Goal: Task Accomplishment & Management: Use online tool/utility

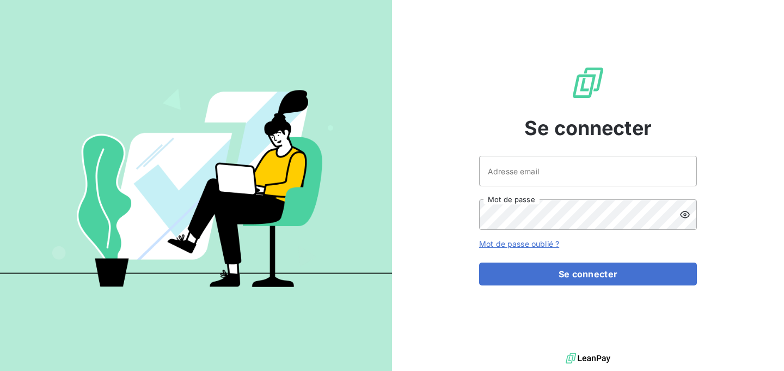
type input "[EMAIL_ADDRESS][DOMAIN_NAME]"
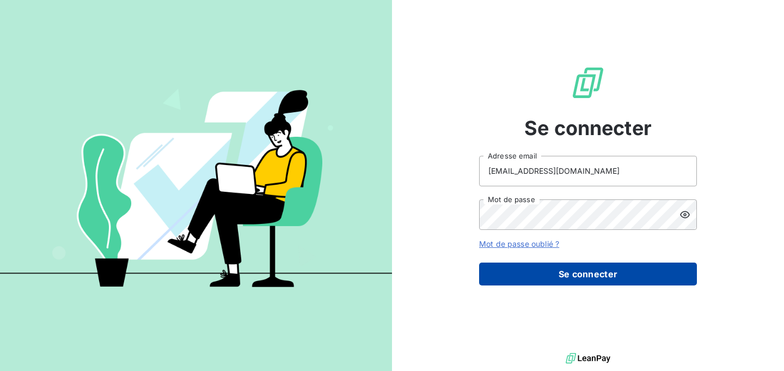
click at [582, 282] on button "Se connecter" at bounding box center [588, 274] width 218 height 23
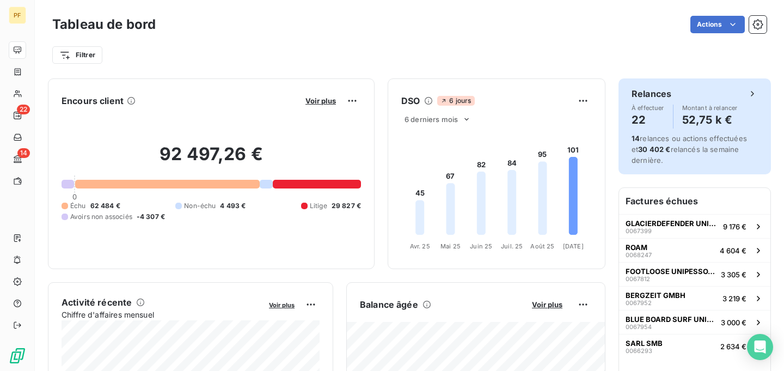
click at [700, 102] on div "Relances À effectuer 22 Montant à relancer 52,75 k €" at bounding box center [695, 107] width 126 height 41
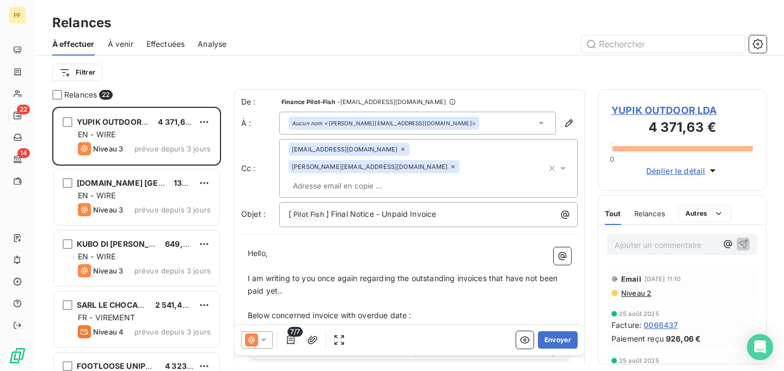
click at [629, 108] on span "YUPIK OUTDOOR LDA" at bounding box center [683, 110] width 142 height 15
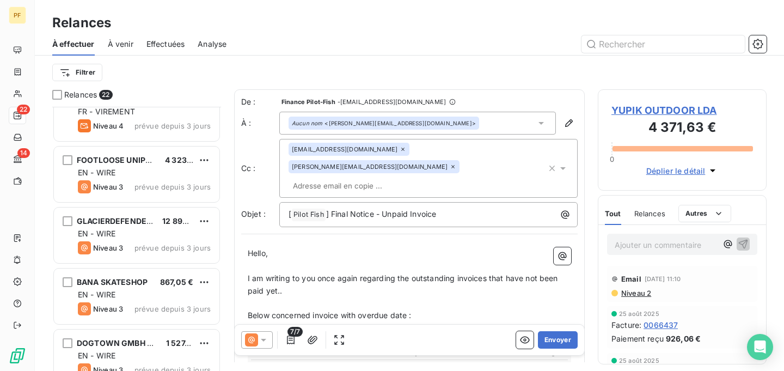
scroll to position [207, 0]
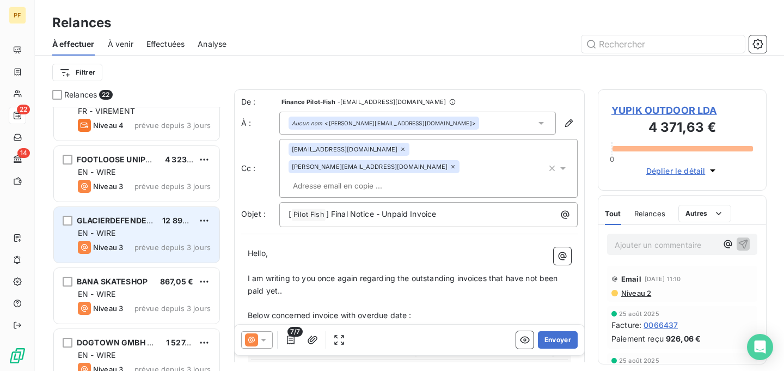
click at [141, 239] on div "GLACIERDEFENDER UNIP LDA 12 899,28 € EN - WIRE Niveau 3 prévue depuis 3 jours" at bounding box center [137, 235] width 166 height 56
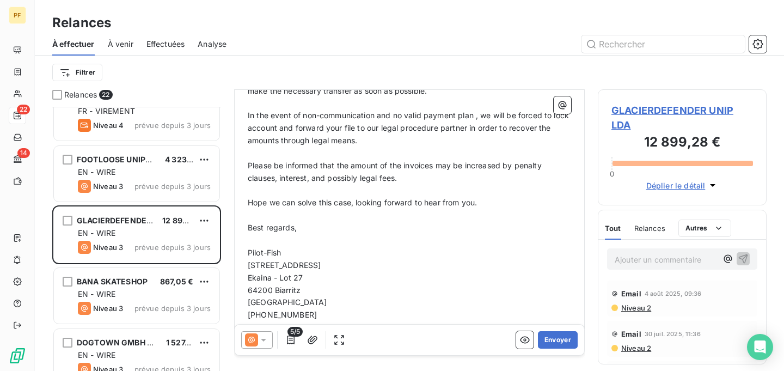
scroll to position [405, 0]
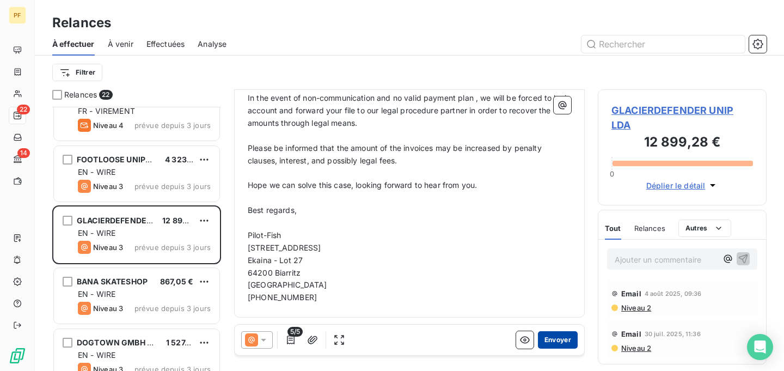
click at [565, 335] on button "Envoyer" at bounding box center [558, 339] width 40 height 17
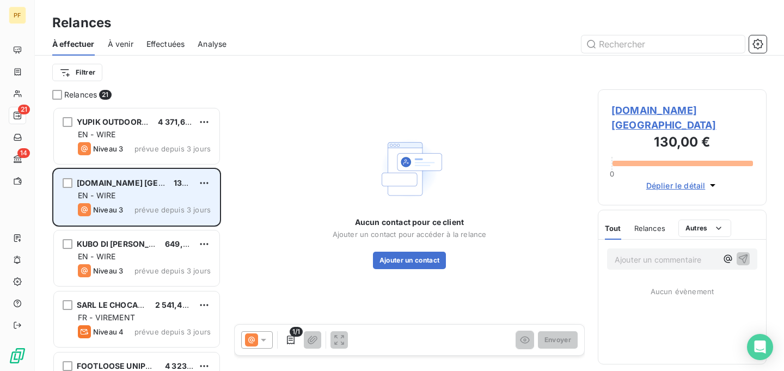
click at [150, 198] on div "EN - WIRE" at bounding box center [144, 195] width 133 height 11
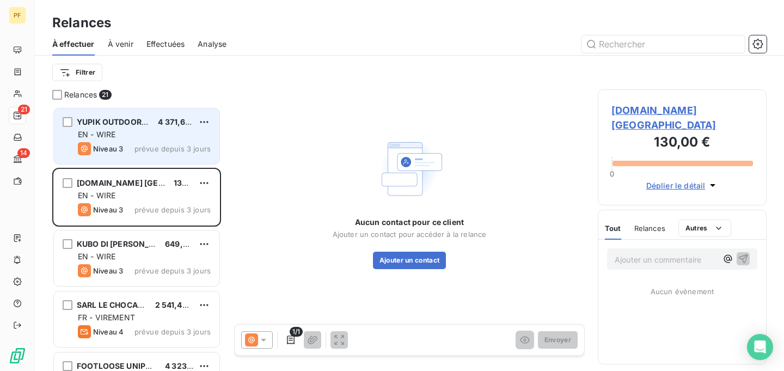
click at [160, 144] on div "Niveau 3 prévue depuis 3 jours" at bounding box center [144, 148] width 133 height 13
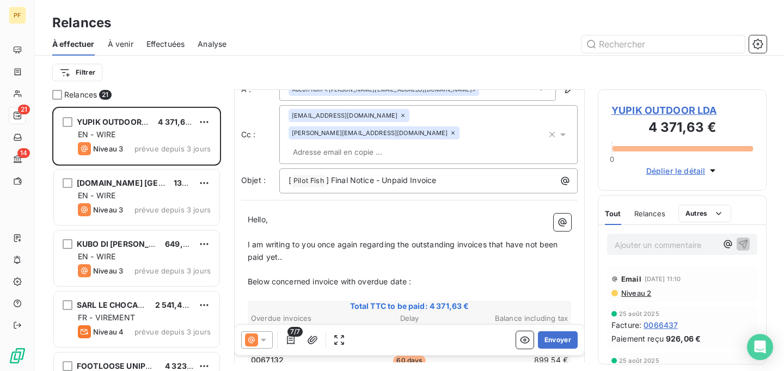
scroll to position [37, 0]
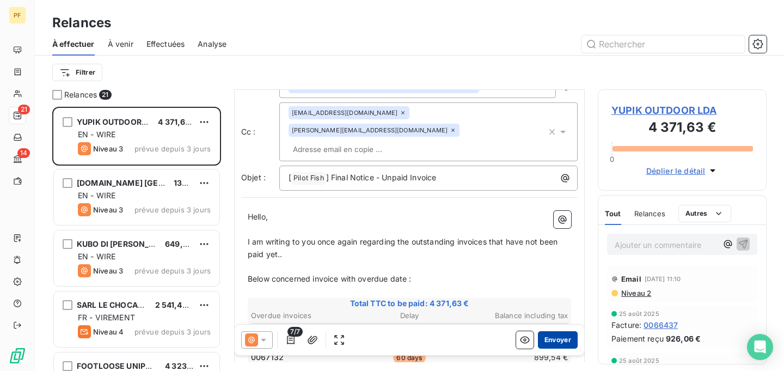
click at [558, 338] on button "Envoyer" at bounding box center [558, 339] width 40 height 17
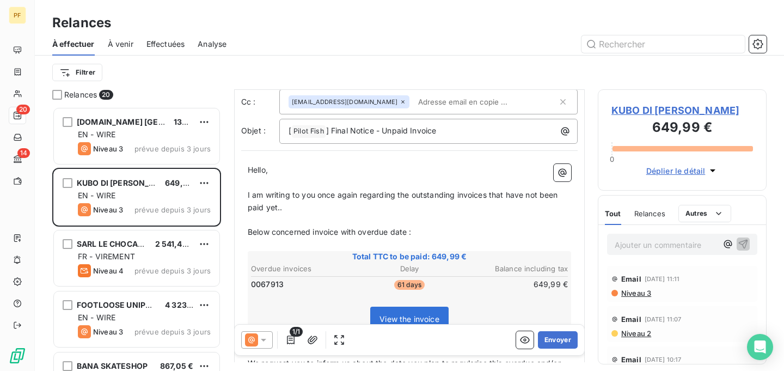
scroll to position [49, 0]
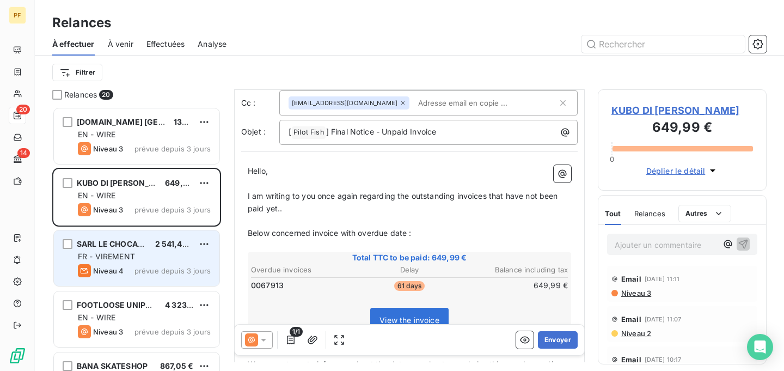
click at [198, 259] on div "FR - VIREMENT" at bounding box center [144, 256] width 133 height 11
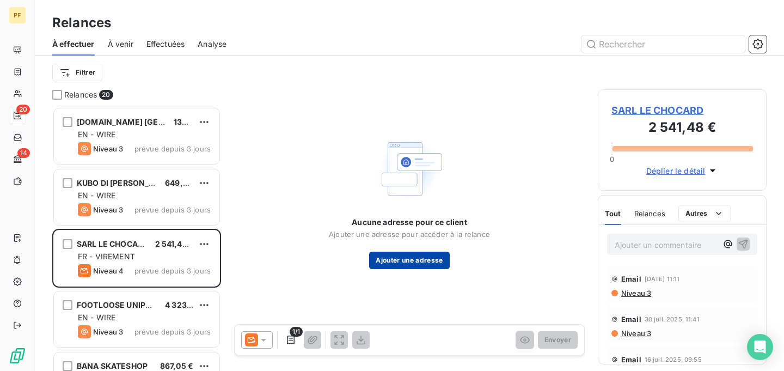
click at [392, 261] on button "Ajouter une adresse" at bounding box center [409, 260] width 80 height 17
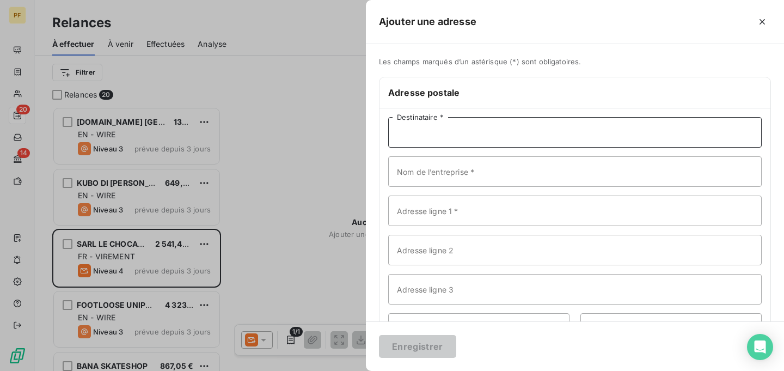
click at [448, 139] on input "Destinataire *" at bounding box center [575, 132] width 374 height 30
type input "Le chocard"
click at [457, 181] on input "Nom de l’entreprise *" at bounding box center [575, 171] width 374 height 30
click at [475, 182] on input "Le chocard" at bounding box center [575, 171] width 374 height 30
type input "Le chocard"
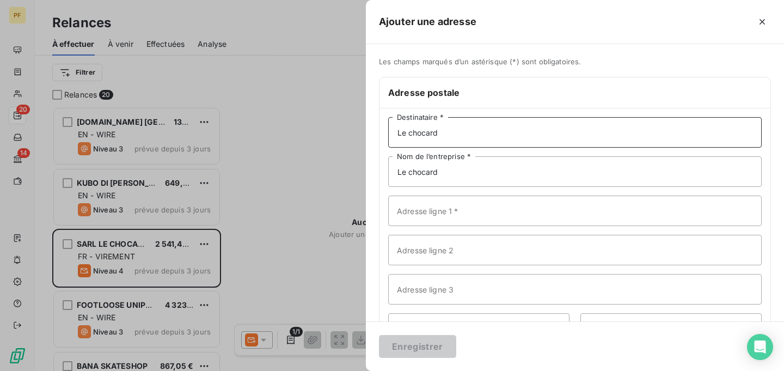
click at [444, 132] on input "Le chocard" at bounding box center [575, 132] width 374 height 30
drag, startPoint x: 453, startPoint y: 135, endPoint x: 378, endPoint y: 136, distance: 75.2
click at [388, 136] on input "Le chocard" at bounding box center [575, 132] width 374 height 30
type input "[PERSON_NAME]"
click at [454, 210] on input "Adresse ligne 1 *" at bounding box center [575, 211] width 374 height 30
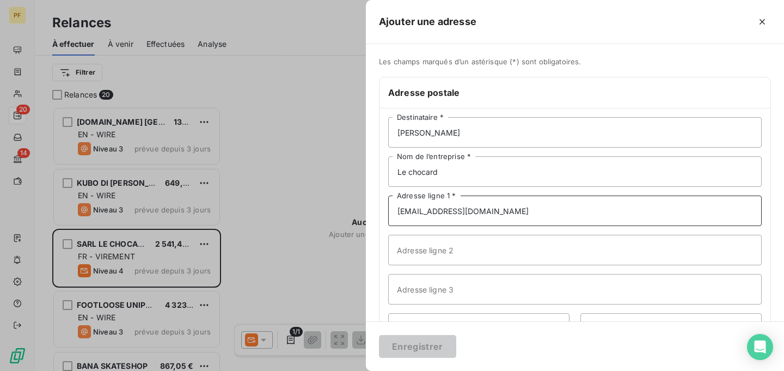
type input "[EMAIL_ADDRESS][DOMAIN_NAME]"
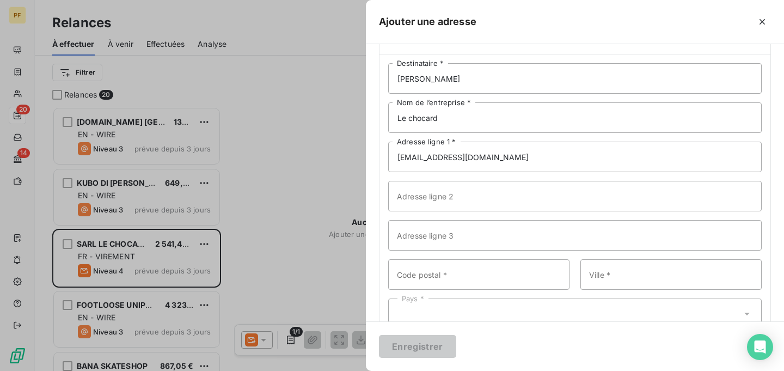
scroll to position [84, 0]
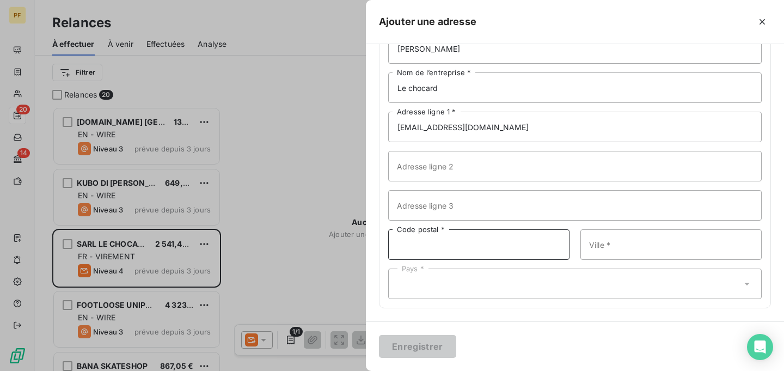
click at [460, 244] on input "Code postal *" at bounding box center [478, 244] width 181 height 30
type input "38520"
click at [615, 246] on input "Ville *" at bounding box center [671, 244] width 181 height 30
type input "Le Bourg d'Oisans"
click at [613, 273] on div "Pays *" at bounding box center [575, 284] width 374 height 30
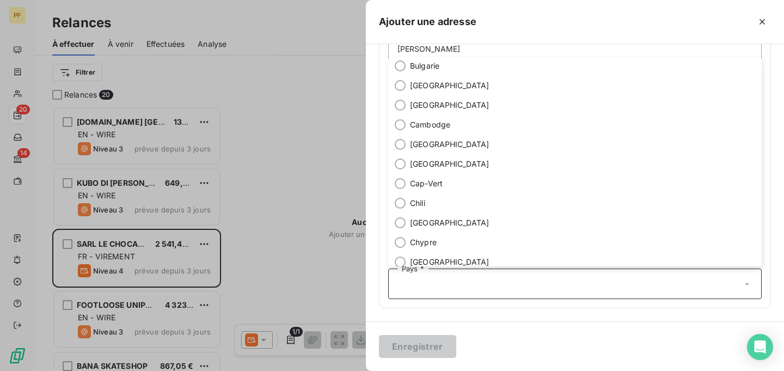
scroll to position [0, 0]
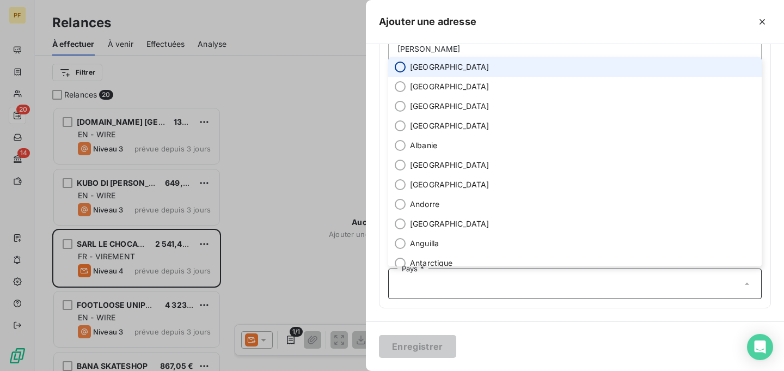
click at [401, 69] on input "radio" at bounding box center [400, 67] width 11 height 11
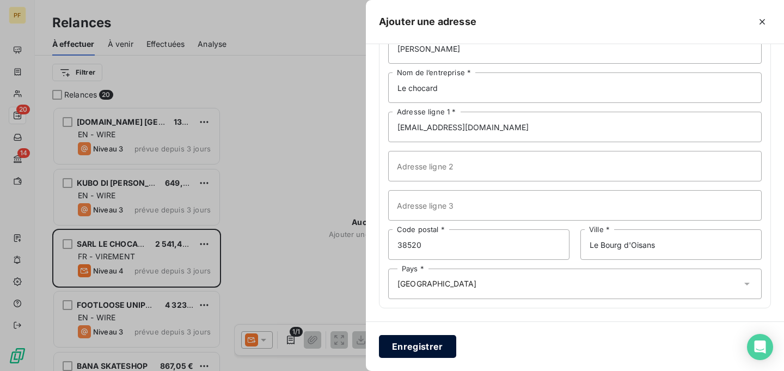
click at [430, 347] on button "Enregistrer" at bounding box center [417, 346] width 77 height 23
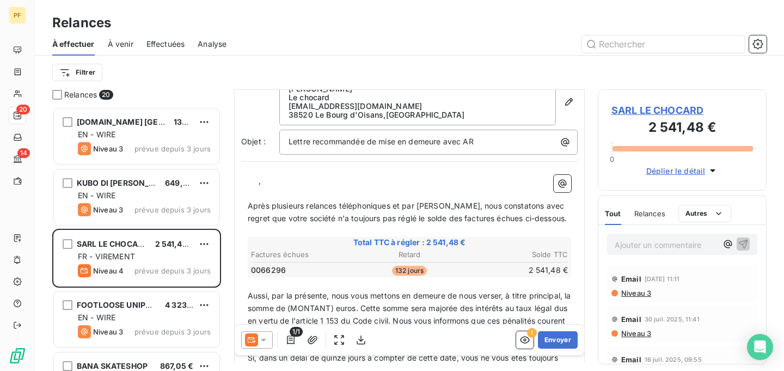
scroll to position [48, 0]
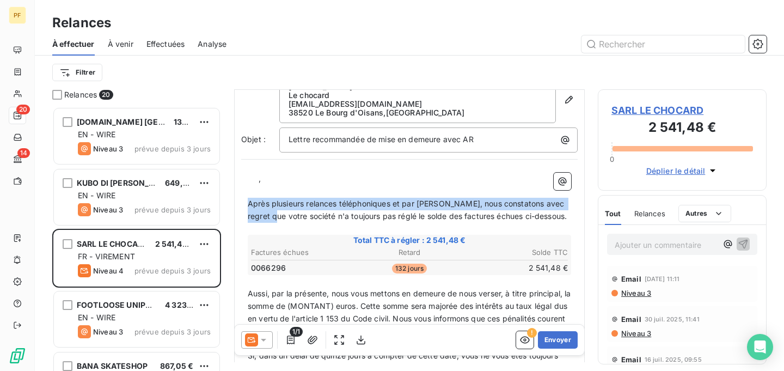
drag, startPoint x: 269, startPoint y: 217, endPoint x: 247, endPoint y: 203, distance: 26.3
click at [247, 203] on div "﻿ ﻿ ﻿ , ﻿ Après plusieurs relances téléphoniques et par [PERSON_NAME], nous con…" at bounding box center [409, 348] width 337 height 364
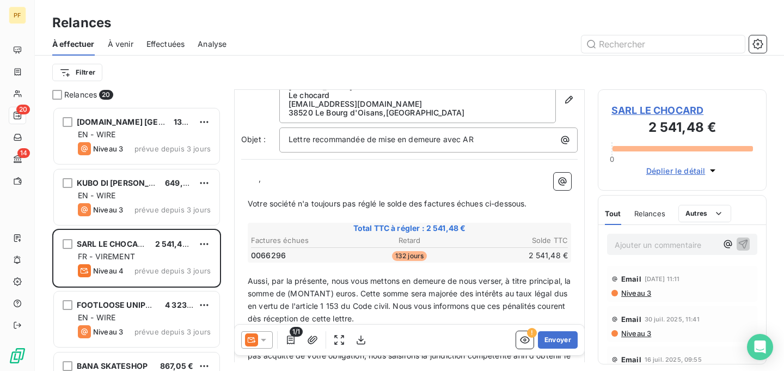
click at [261, 184] on p "﻿ ﻿ ﻿ ," at bounding box center [410, 179] width 324 height 13
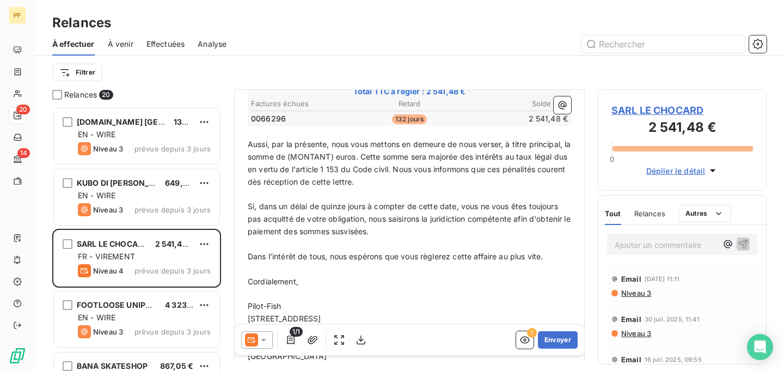
scroll to position [196, 0]
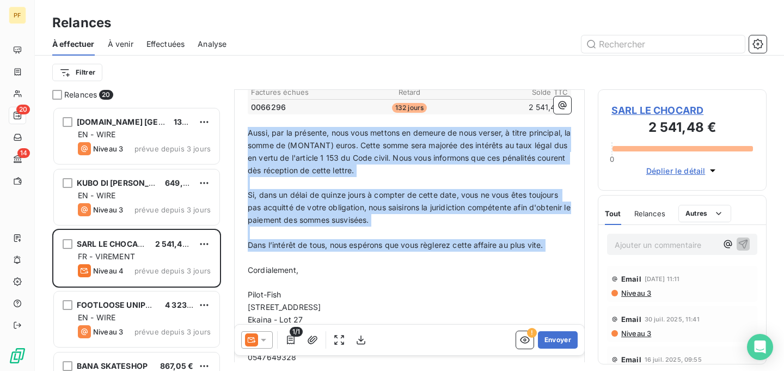
drag, startPoint x: 249, startPoint y: 131, endPoint x: 459, endPoint y: 257, distance: 245.3
click at [459, 257] on div "﻿ ﻿ ﻿ Bonjour [PERSON_NAME], ﻿ Votre société n'a toujours pas réglé le solde de…" at bounding box center [410, 194] width 324 height 339
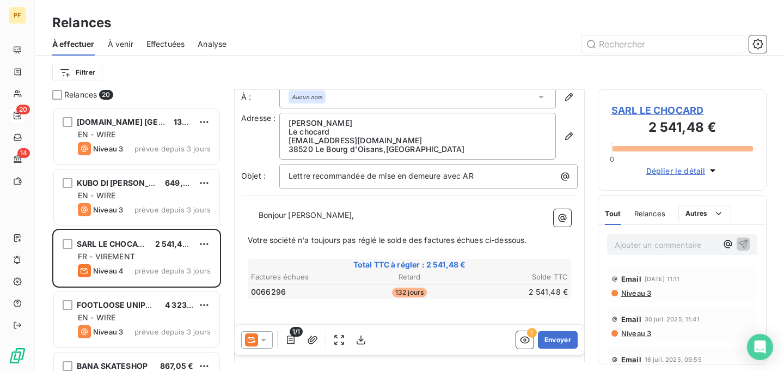
scroll to position [28, 0]
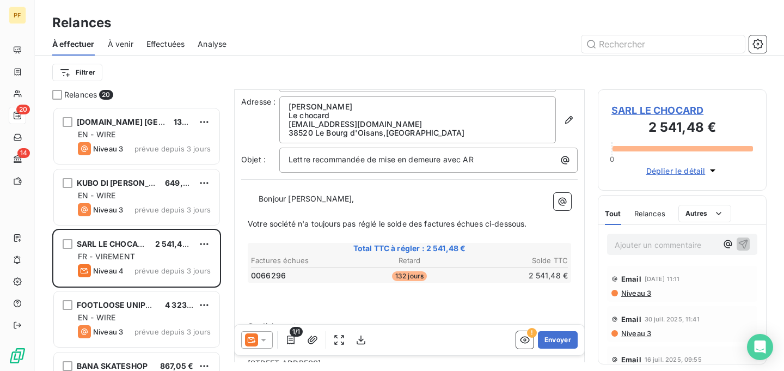
click at [694, 170] on span "Déplier le détail" at bounding box center [675, 170] width 59 height 11
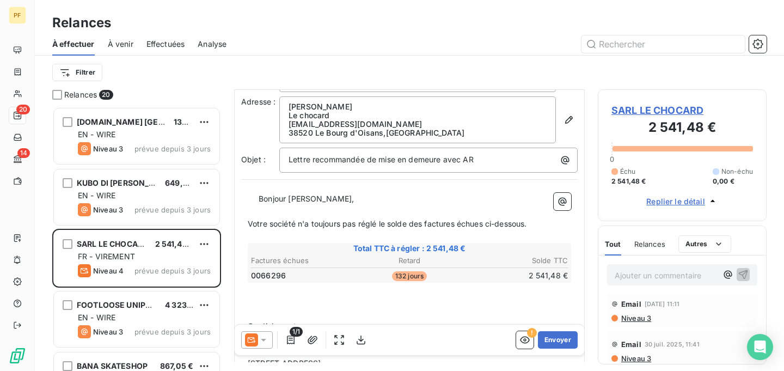
scroll to position [2, 0]
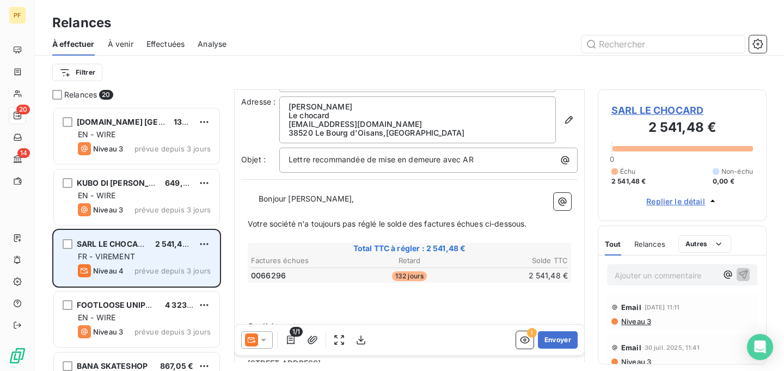
click at [166, 242] on span "2 541,48 €" at bounding box center [175, 243] width 40 height 9
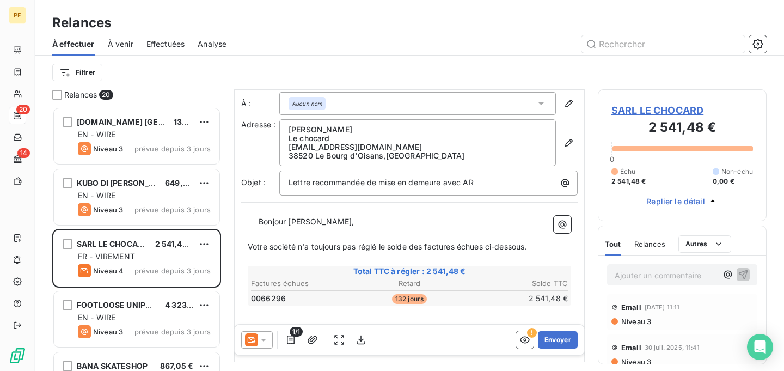
scroll to position [0, 0]
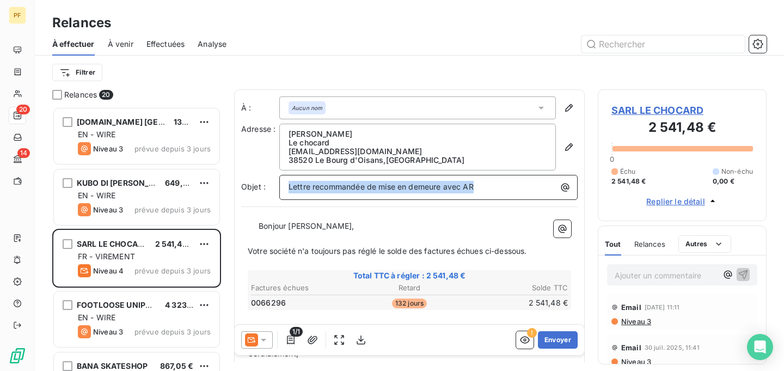
drag, startPoint x: 478, startPoint y: 187, endPoint x: 275, endPoint y: 188, distance: 202.6
click at [275, 188] on div "Objet : Lettre recommandée de mise en demeure avec AR" at bounding box center [409, 187] width 337 height 25
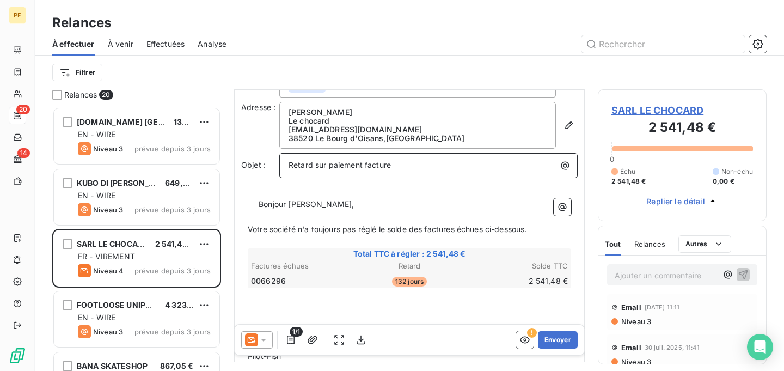
scroll to position [23, 0]
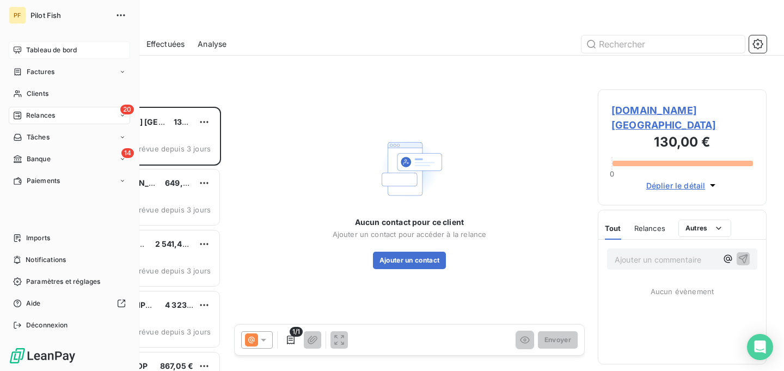
click at [15, 48] on icon at bounding box center [17, 50] width 9 height 9
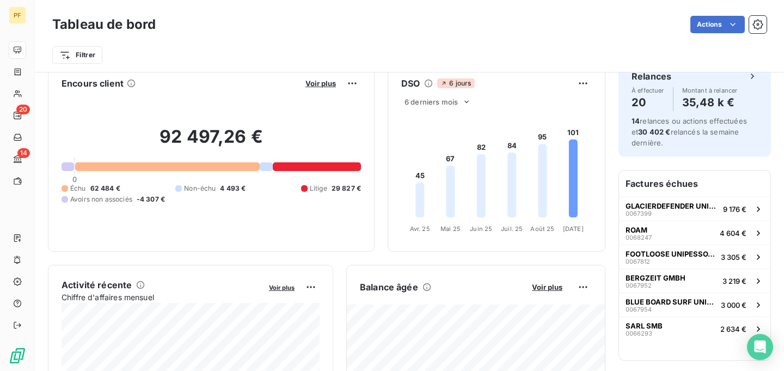
scroll to position [9, 0]
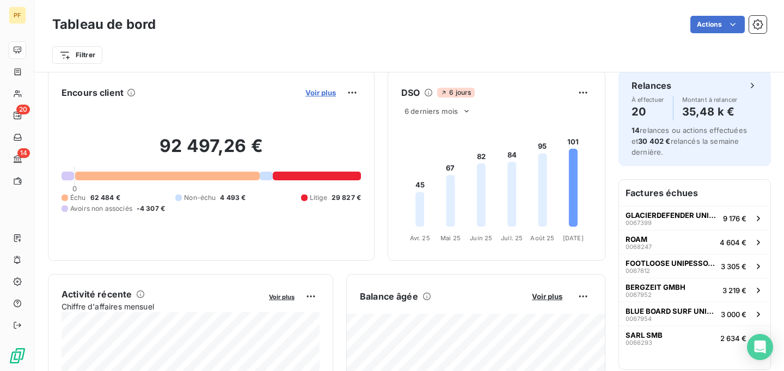
click at [319, 95] on span "Voir plus" at bounding box center [321, 92] width 30 height 9
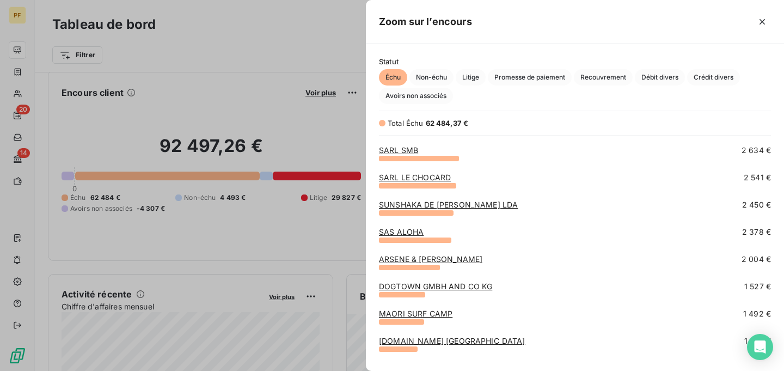
scroll to position [214, 0]
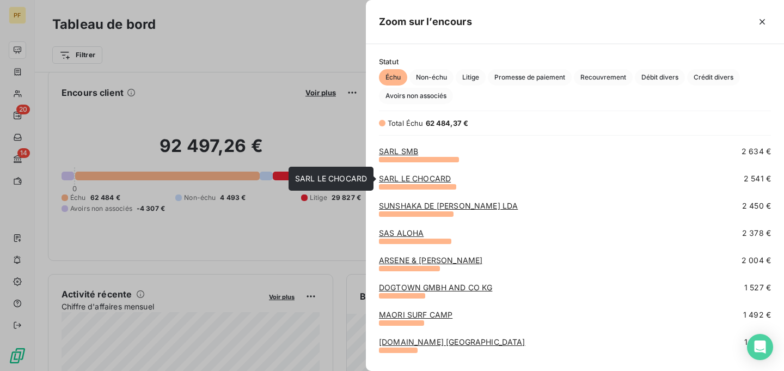
click at [426, 176] on link "SARL LE CHOCARD" at bounding box center [415, 178] width 72 height 9
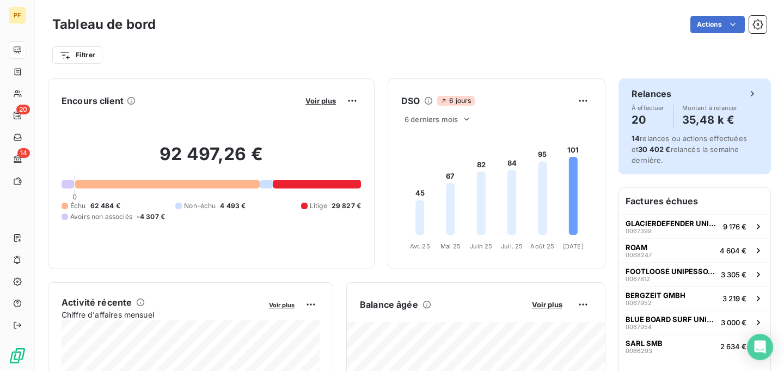
click at [677, 101] on div "Relances À effectuer 20 Montant à relancer 35,48 k €" at bounding box center [695, 107] width 126 height 41
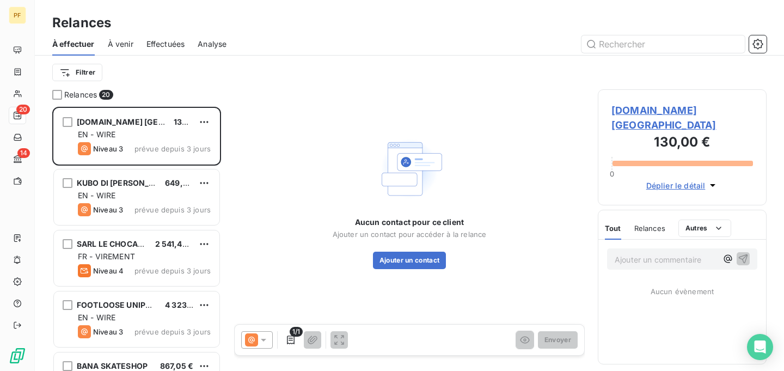
scroll to position [264, 169]
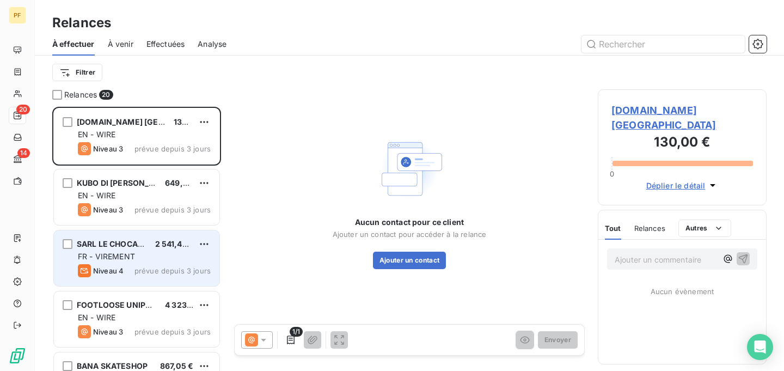
click at [160, 264] on div "SARL LE CHOCARD 2 541,48 € FR - VIREMENT Niveau 4 prévue depuis 3 jours" at bounding box center [137, 258] width 166 height 56
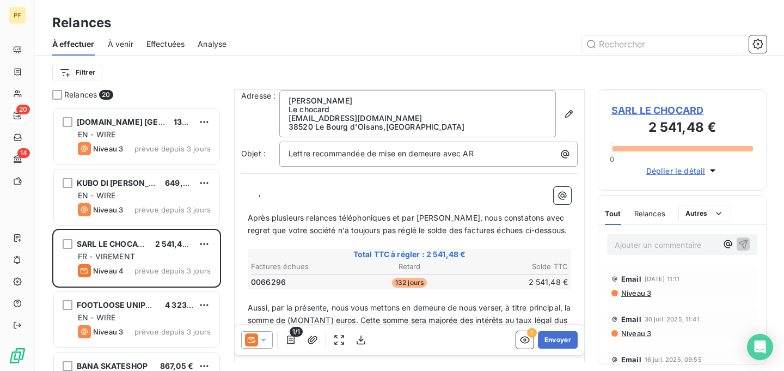
scroll to position [35, 0]
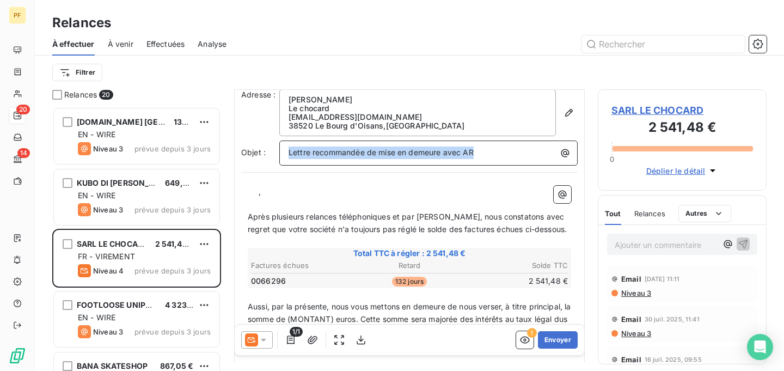
drag, startPoint x: 475, startPoint y: 155, endPoint x: 274, endPoint y: 143, distance: 201.3
click at [274, 143] on div "Objet : Lettre recommandée de mise en demeure avec AR" at bounding box center [409, 153] width 337 height 25
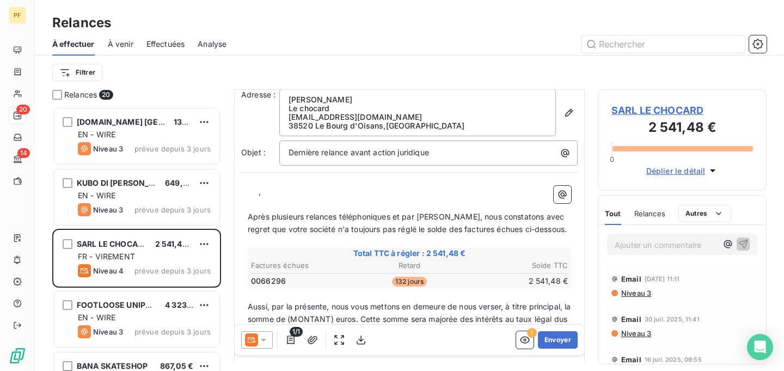
click at [332, 193] on p "﻿ ﻿ ﻿ ," at bounding box center [410, 192] width 324 height 13
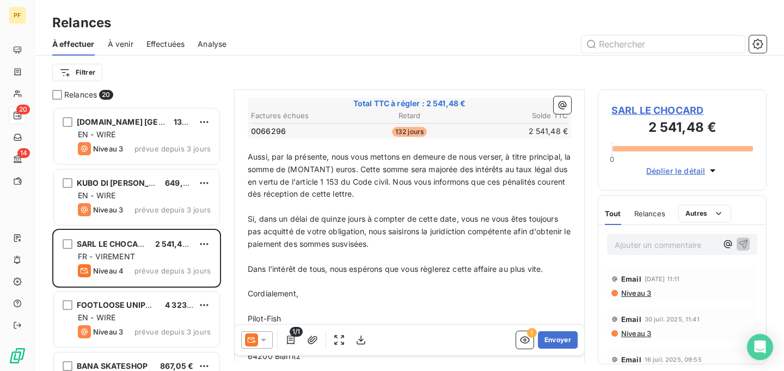
scroll to position [179, 0]
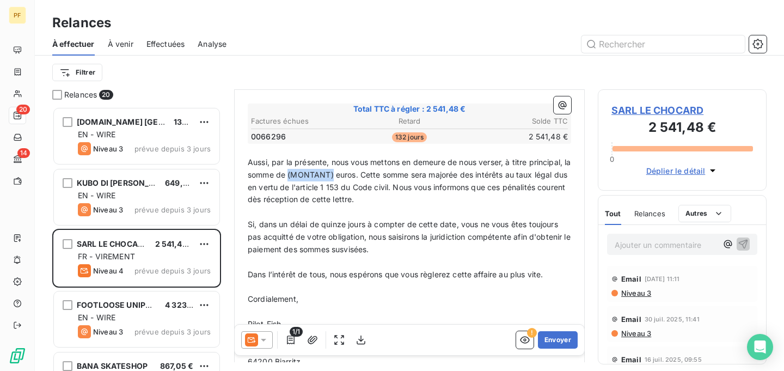
drag, startPoint x: 341, startPoint y: 176, endPoint x: 297, endPoint y: 170, distance: 44.5
click at [297, 170] on p "Aussi, par la présente, nous vous mettons en demeure de nous verser, à titre pr…" at bounding box center [410, 181] width 324 height 50
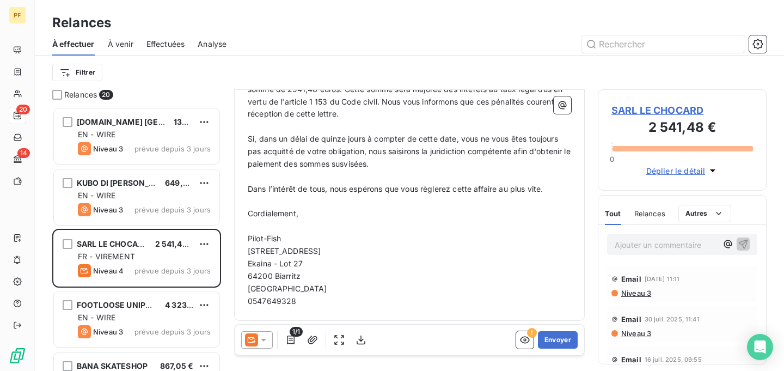
scroll to position [266, 0]
click at [527, 340] on icon "button" at bounding box center [525, 339] width 11 height 11
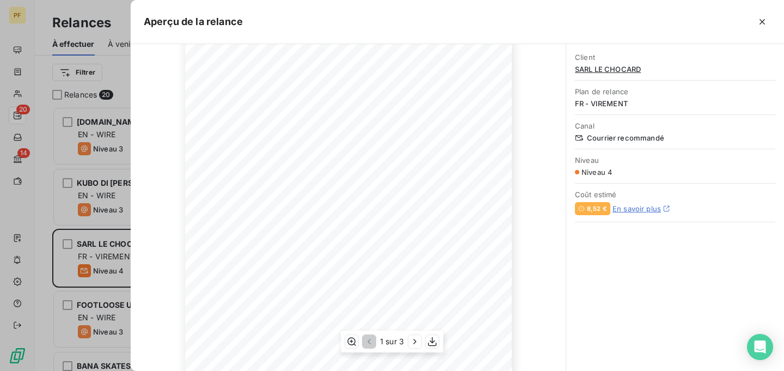
scroll to position [69, 0]
click at [761, 22] on icon "button" at bounding box center [762, 21] width 5 height 5
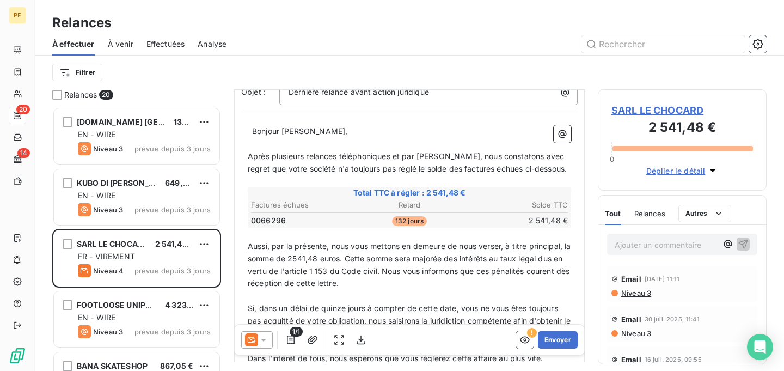
scroll to position [0, 0]
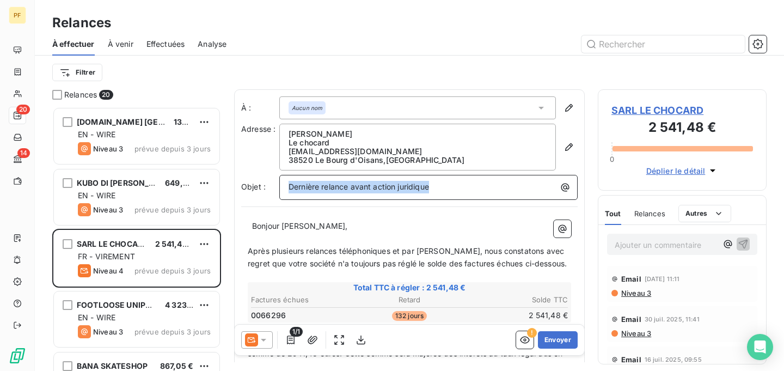
drag, startPoint x: 434, startPoint y: 187, endPoint x: 285, endPoint y: 187, distance: 148.7
click at [285, 187] on div "Dernière relance avant action juridique" at bounding box center [428, 186] width 291 height 15
click at [337, 186] on span "Mie en demaure" at bounding box center [318, 186] width 59 height 9
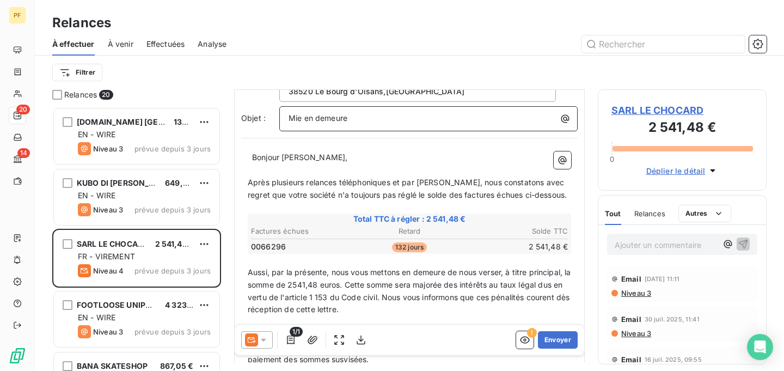
scroll to position [79, 0]
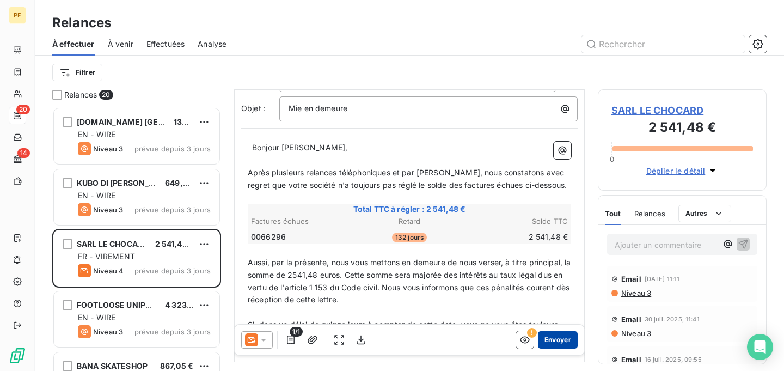
click at [558, 344] on button "Envoyer" at bounding box center [558, 339] width 40 height 17
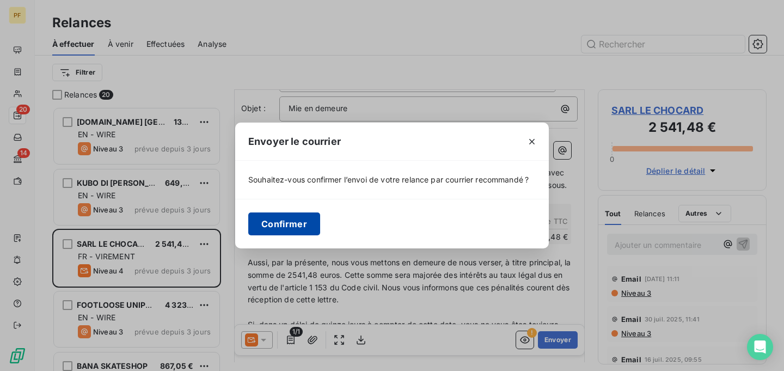
click at [282, 227] on button "Confirmer" at bounding box center [284, 223] width 72 height 23
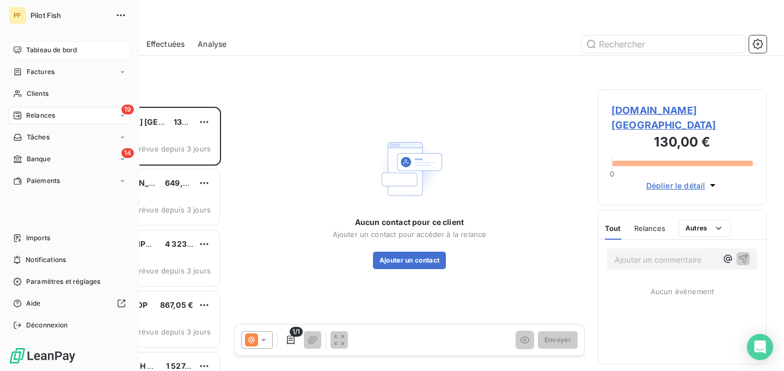
click at [20, 46] on icon at bounding box center [17, 50] width 9 height 9
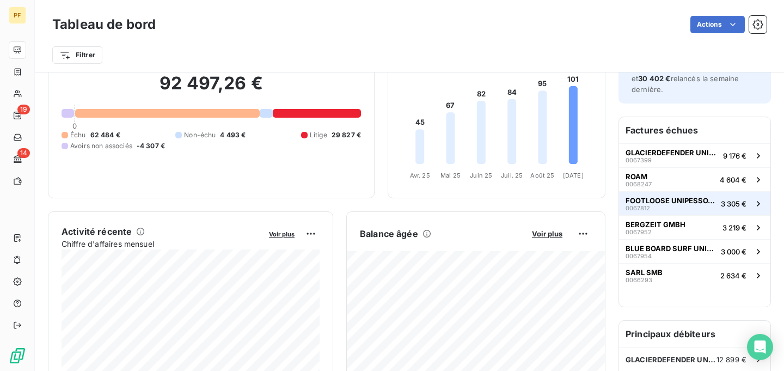
scroll to position [79, 0]
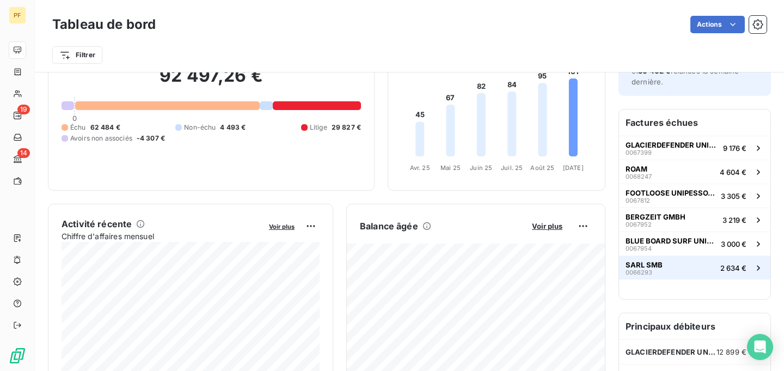
click at [674, 266] on button "SARL SMB 0066293 2 634 €" at bounding box center [694, 267] width 151 height 24
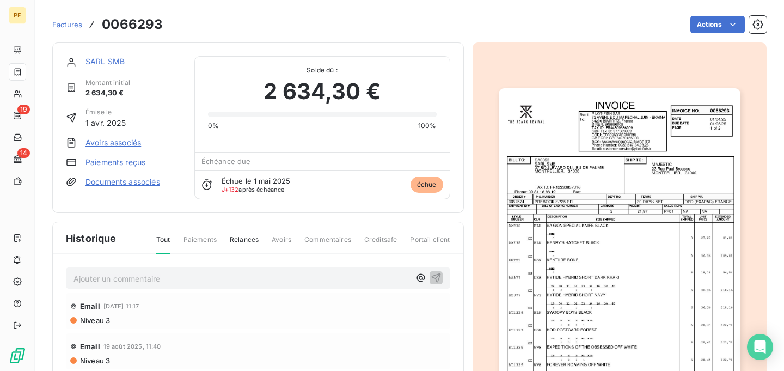
click at [116, 63] on link "SARL SMB" at bounding box center [105, 61] width 39 height 9
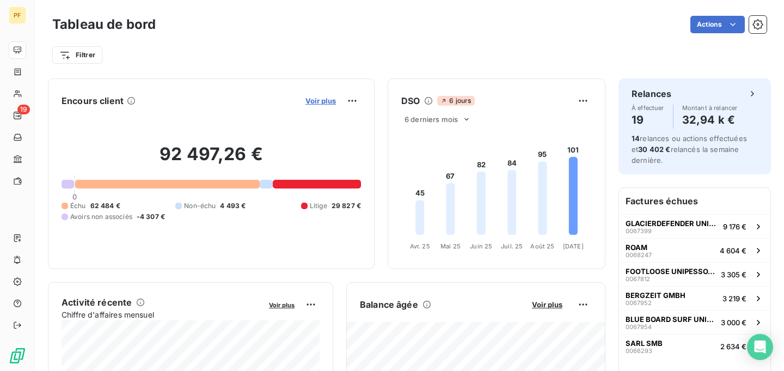
click at [323, 103] on span "Voir plus" at bounding box center [321, 100] width 30 height 9
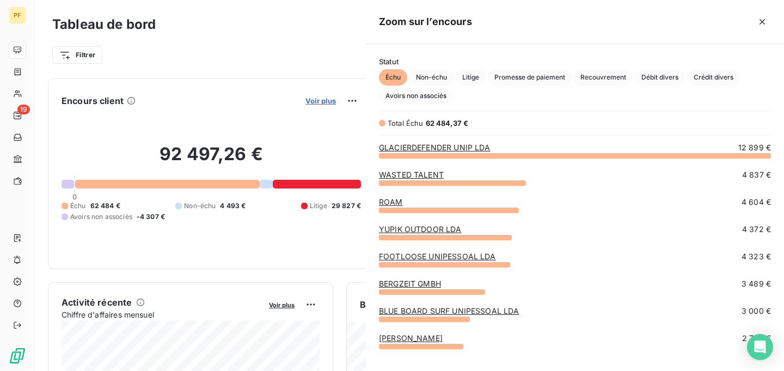
scroll to position [216, 418]
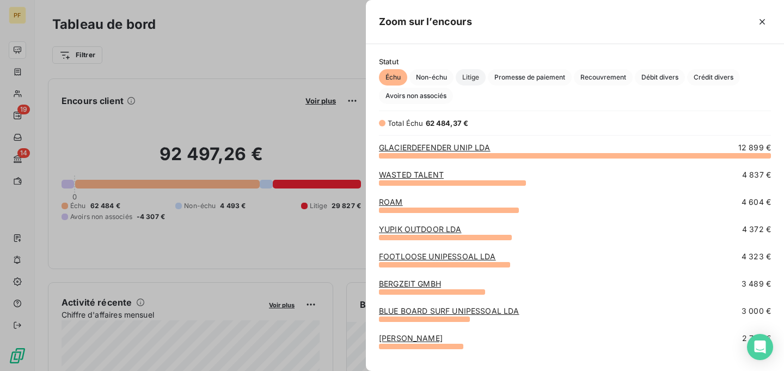
click at [474, 75] on span "Litige" at bounding box center [471, 77] width 30 height 16
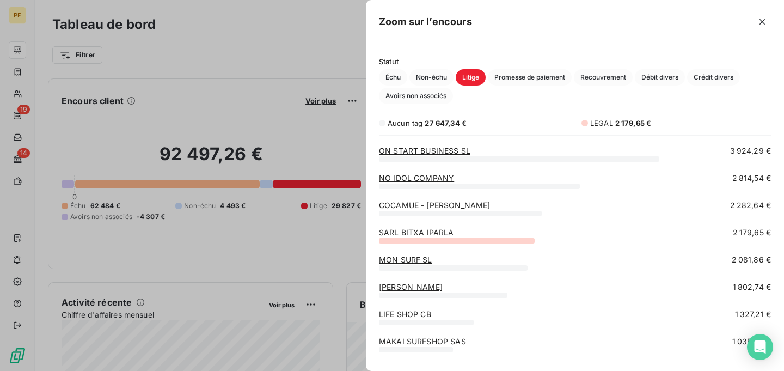
scroll to position [0, 0]
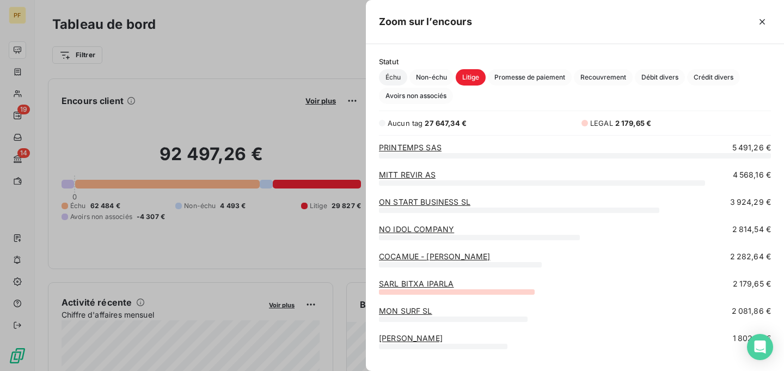
click at [394, 77] on span "Échu" at bounding box center [393, 77] width 28 height 16
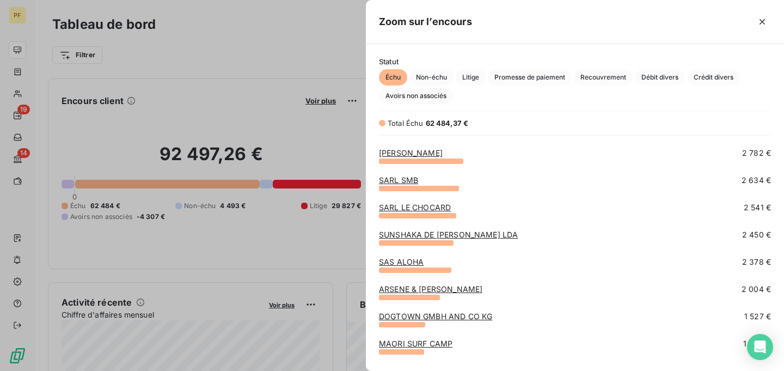
scroll to position [188, 0]
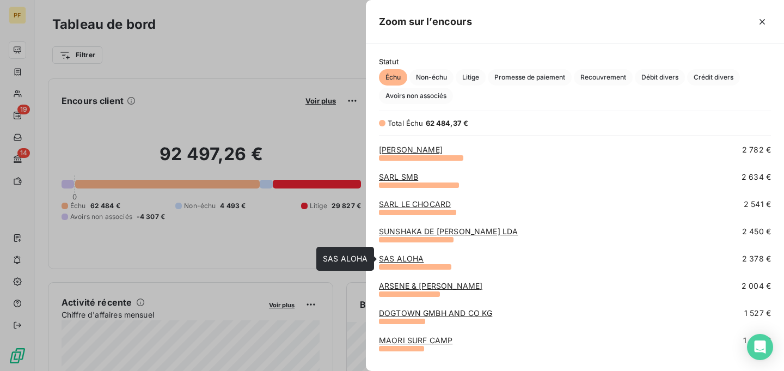
click at [411, 258] on link "SAS ALOHA" at bounding box center [401, 258] width 45 height 9
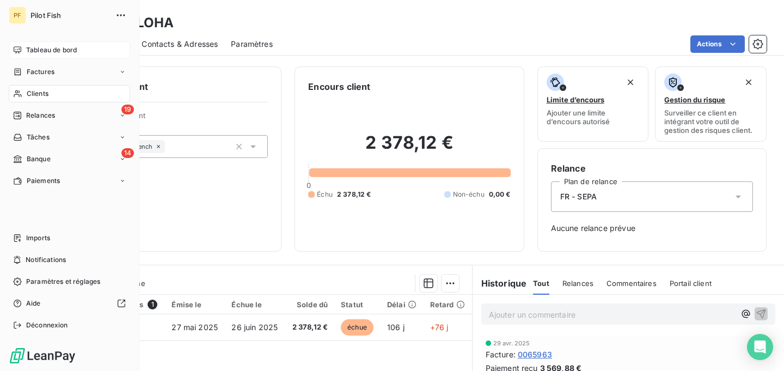
click at [28, 48] on span "Tableau de bord" at bounding box center [51, 50] width 51 height 10
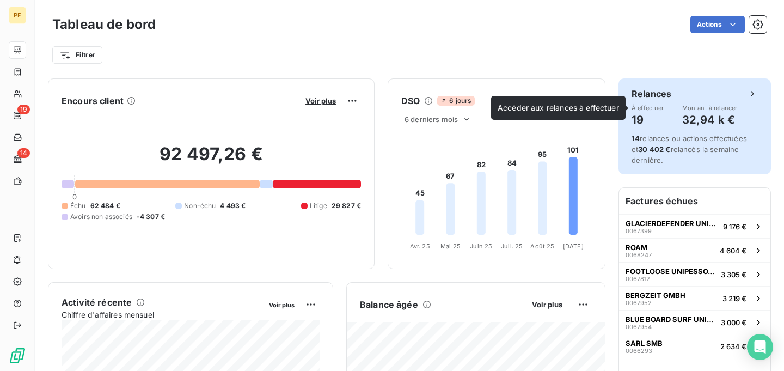
click at [684, 105] on span "Montant à relancer" at bounding box center [710, 108] width 56 height 7
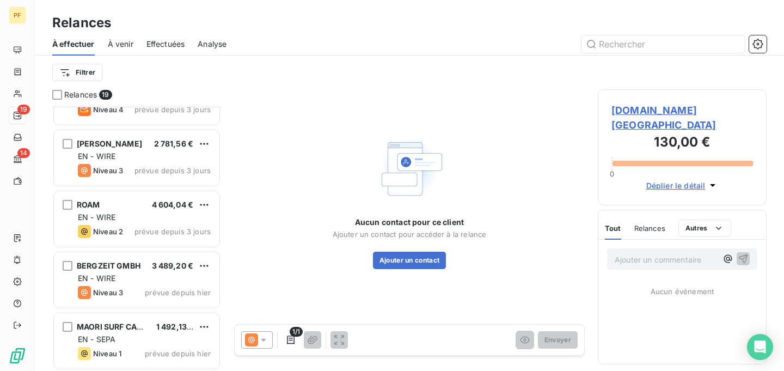
scroll to position [895, 0]
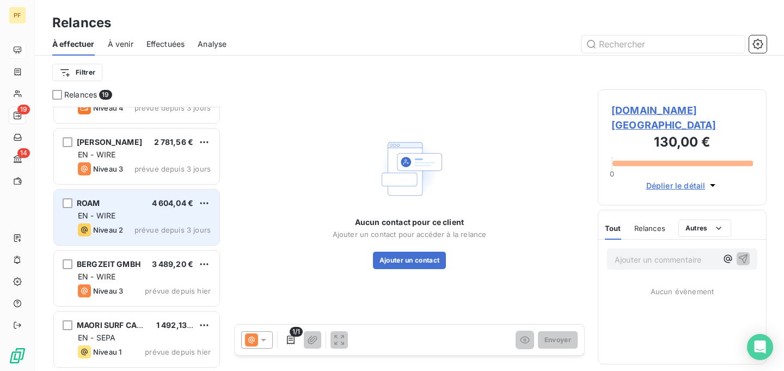
click at [169, 208] on div "4 604,04 €" at bounding box center [173, 203] width 42 height 11
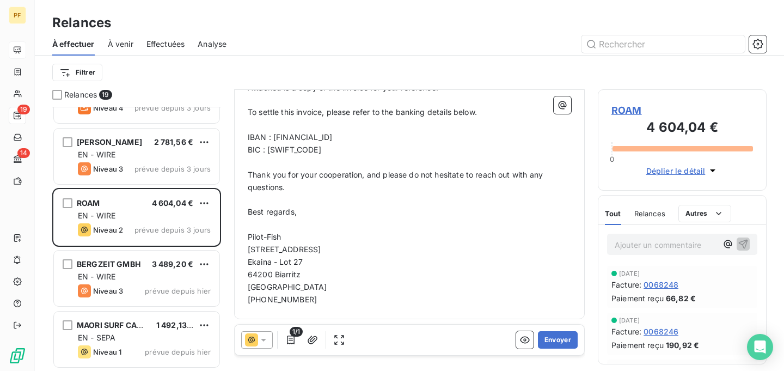
scroll to position [328, 0]
click at [563, 340] on button "Envoyer" at bounding box center [558, 339] width 40 height 17
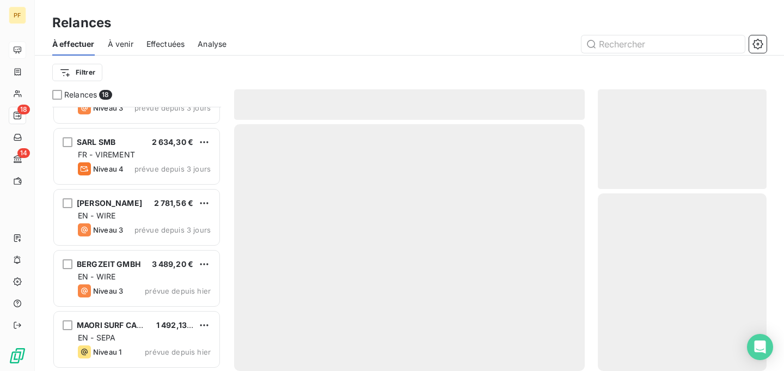
scroll to position [834, 0]
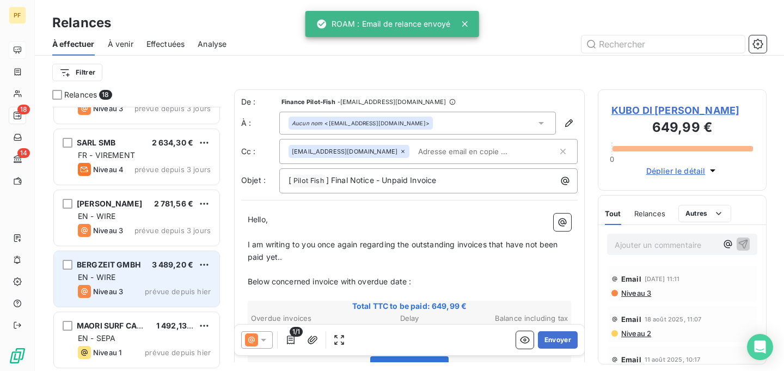
scroll to position [834, 0]
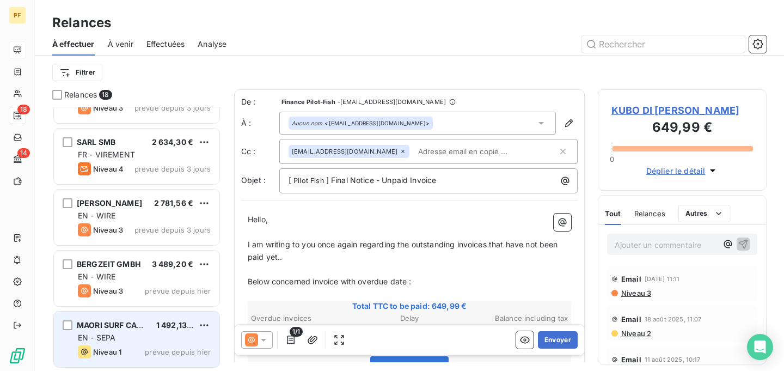
click at [148, 325] on div "MAORI SURF CAMP 1 492,13 €" at bounding box center [144, 325] width 133 height 10
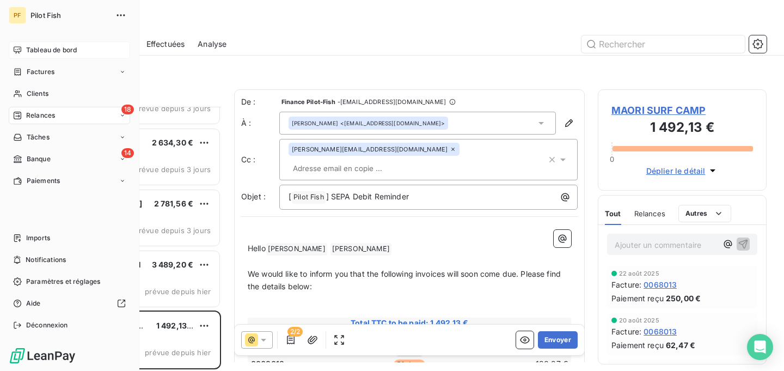
click at [17, 51] on icon at bounding box center [17, 50] width 9 height 9
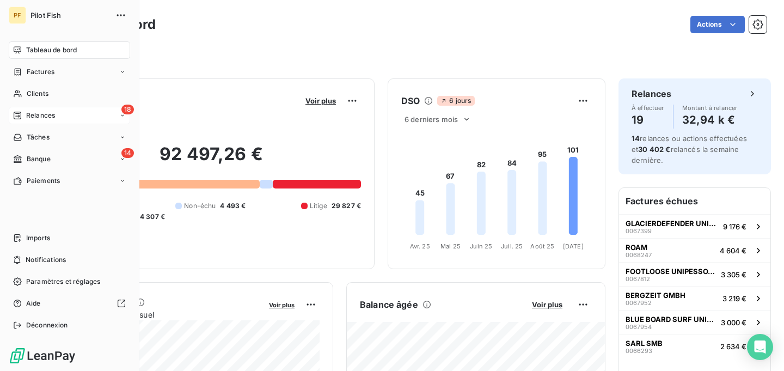
click at [120, 116] on icon at bounding box center [122, 115] width 7 height 7
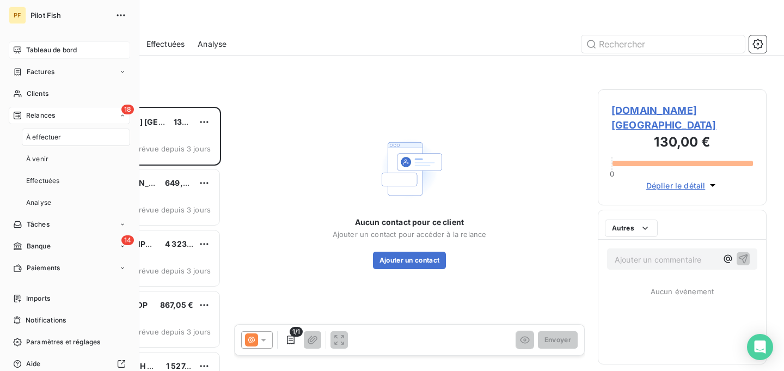
scroll to position [264, 169]
click at [56, 181] on span "Effectuées" at bounding box center [43, 181] width 34 height 10
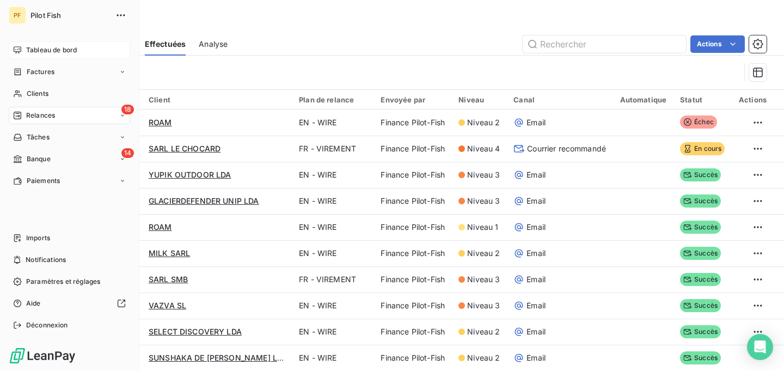
click at [17, 47] on icon at bounding box center [17, 50] width 9 height 9
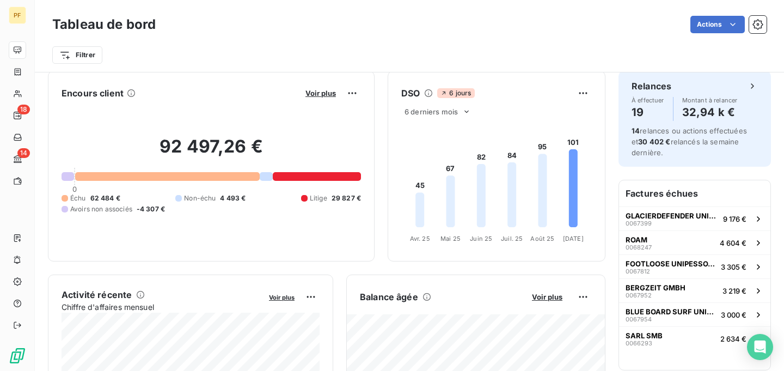
scroll to position [6, 0]
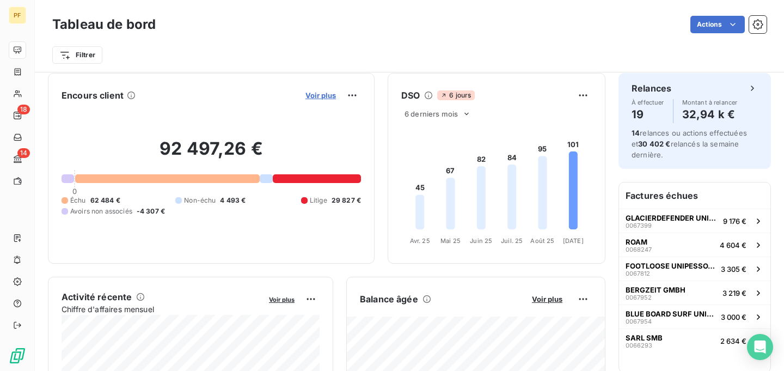
click at [328, 95] on span "Voir plus" at bounding box center [321, 95] width 30 height 9
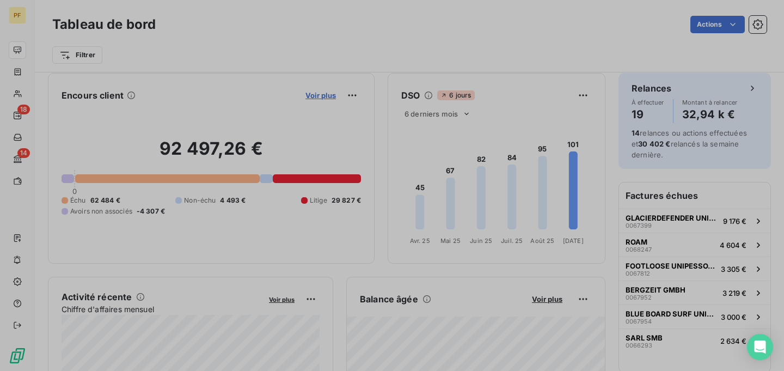
scroll to position [1, 1]
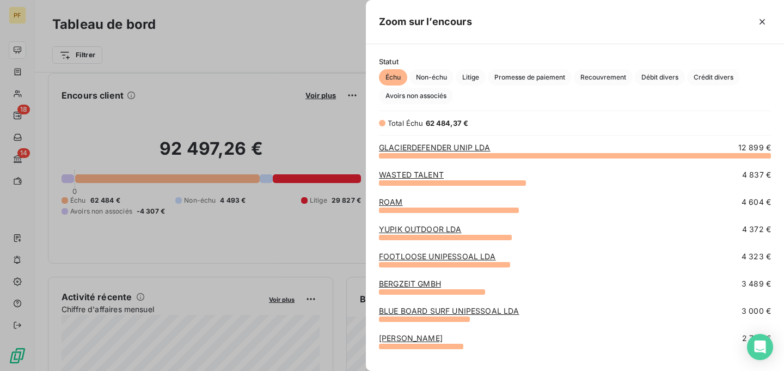
click at [395, 202] on link "ROAM" at bounding box center [391, 201] width 24 height 9
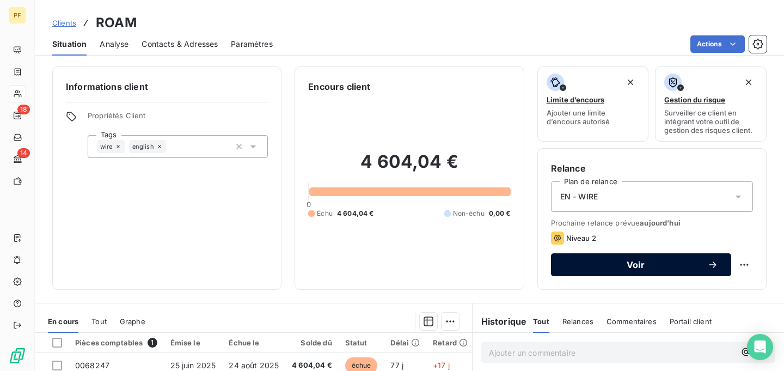
click at [617, 265] on span "Voir" at bounding box center [635, 264] width 143 height 9
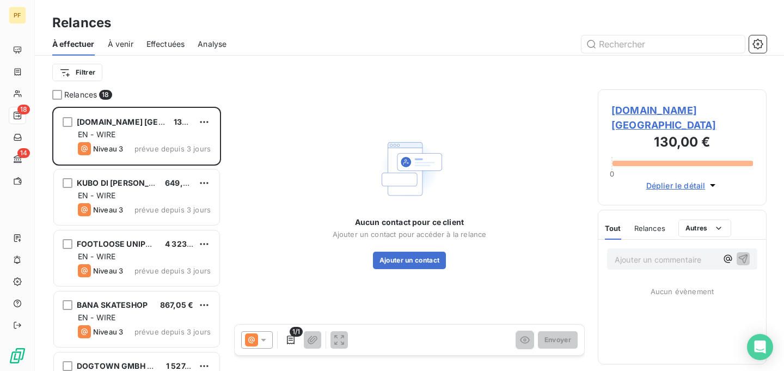
scroll to position [264, 169]
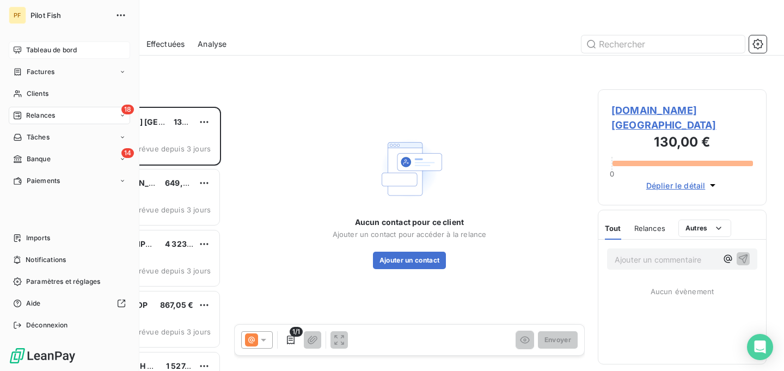
click at [18, 48] on icon at bounding box center [17, 50] width 9 height 9
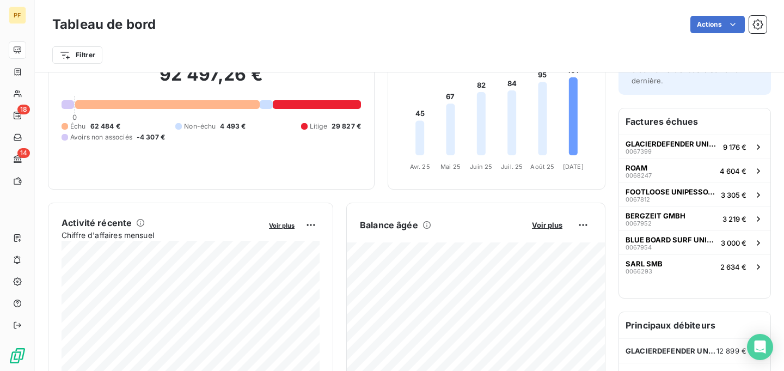
scroll to position [83, 0]
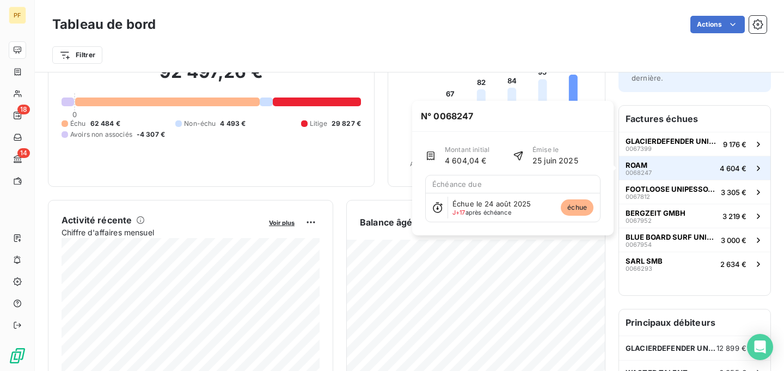
click at [638, 163] on span "ROAM" at bounding box center [637, 165] width 22 height 9
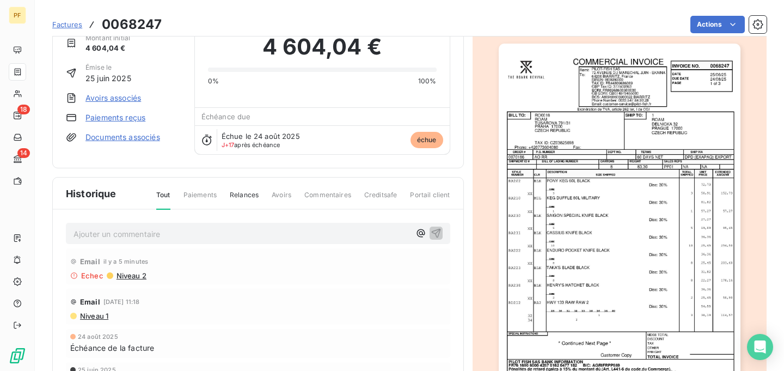
scroll to position [45, 0]
click at [692, 166] on img "button" at bounding box center [620, 214] width 242 height 341
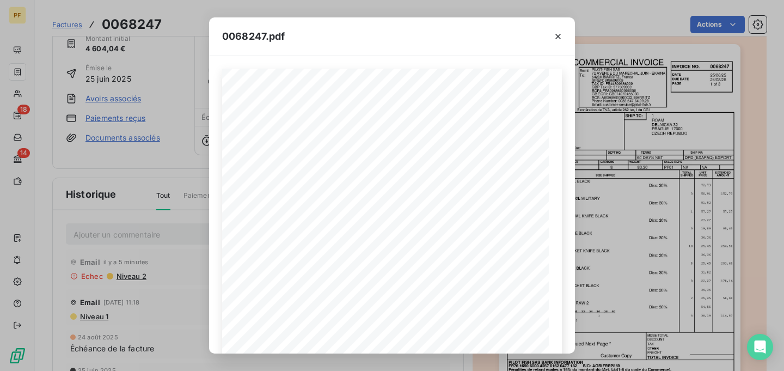
click at [733, 24] on div "0068247.pdf INVOICE NO. DATE DUE DATE PAGE Remit To: BILL TO: SHIP TO: SPECIAL …" at bounding box center [392, 185] width 784 height 371
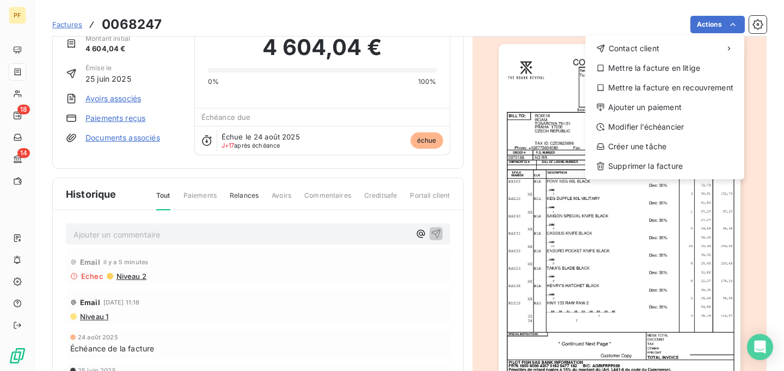
click at [733, 24] on html "PF 18 14 Factures 0068247 Actions Contact client Mettre la facture en litige Me…" at bounding box center [392, 185] width 784 height 371
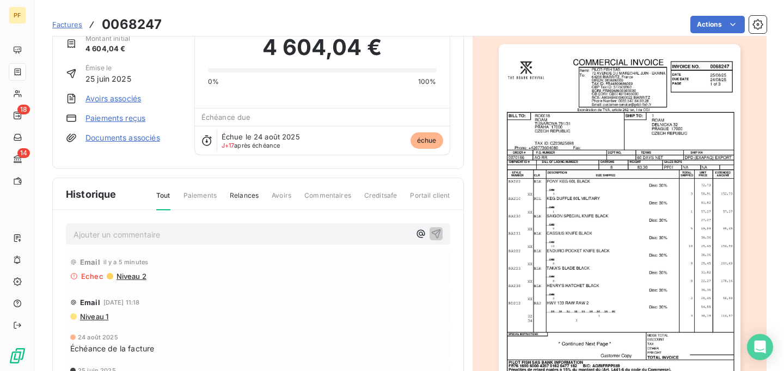
click at [773, 228] on html "PF 18 14 Factures 0068247 Actions ROAM Montant initial 4 604,04 € Émise le 25 j…" at bounding box center [392, 185] width 784 height 371
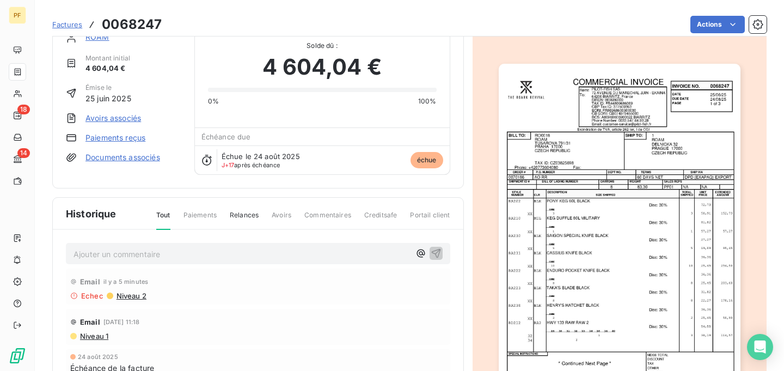
scroll to position [60, 0]
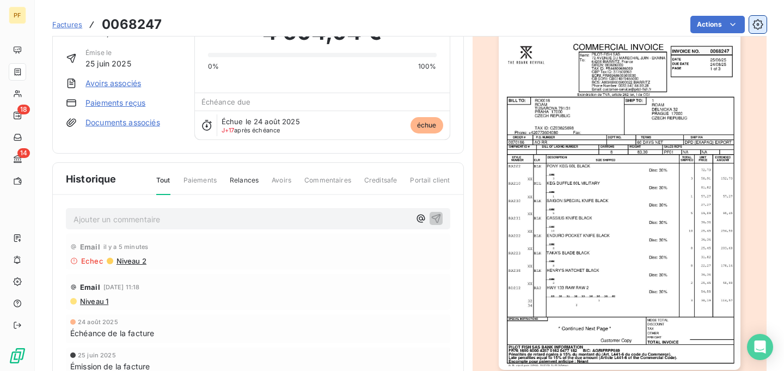
click at [758, 24] on icon "button" at bounding box center [758, 24] width 3 height 3
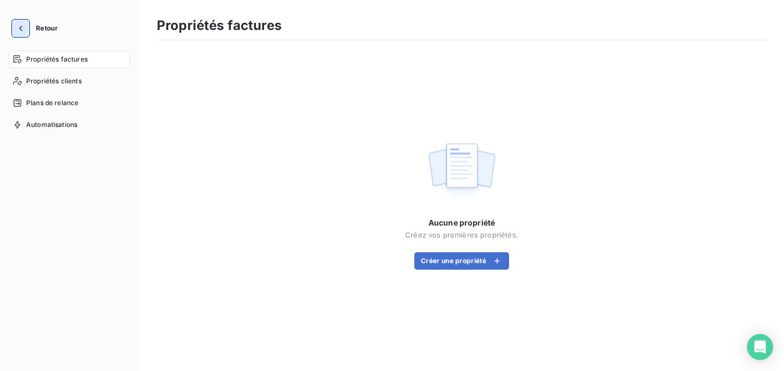
click at [20, 30] on icon "button" at bounding box center [20, 28] width 3 height 5
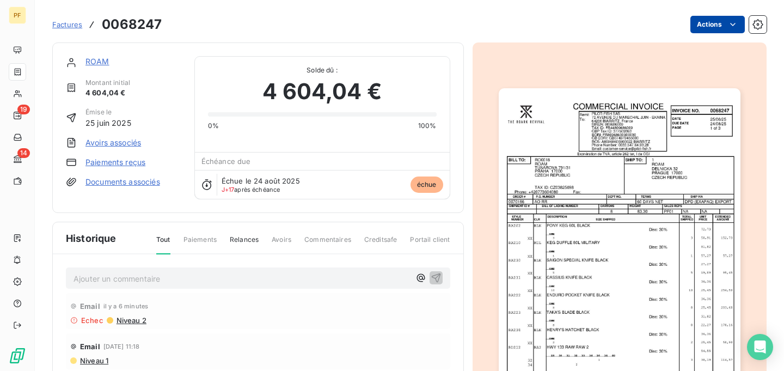
click at [732, 29] on html "PF 19 14 Factures 0068247 Actions ROAM Montant initial 4 604,04 € Émise le 25 j…" at bounding box center [392, 185] width 784 height 371
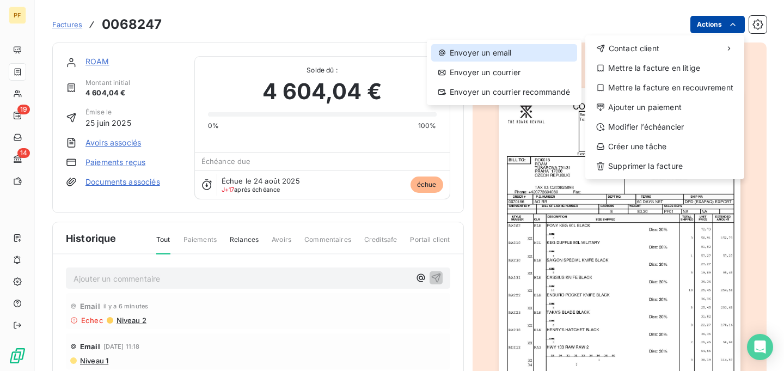
drag, startPoint x: 731, startPoint y: 48, endPoint x: 537, endPoint y: 55, distance: 194.5
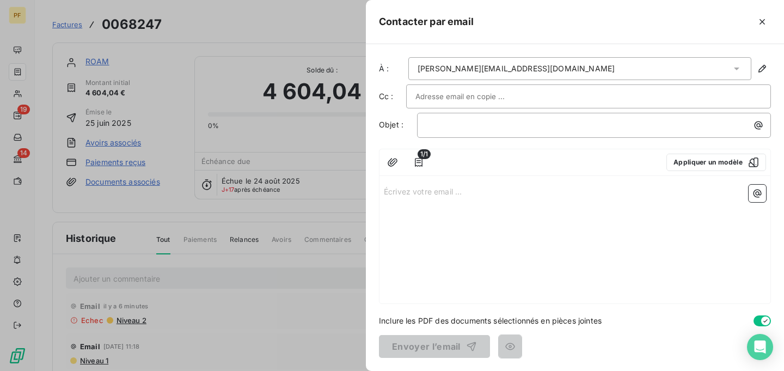
click at [581, 160] on div at bounding box center [547, 162] width 222 height 17
click at [447, 126] on p "﻿" at bounding box center [596, 125] width 341 height 13
click at [501, 127] on p "ROZRK Paymenty" at bounding box center [596, 125] width 341 height 13
click at [765, 23] on icon "button" at bounding box center [762, 21] width 11 height 11
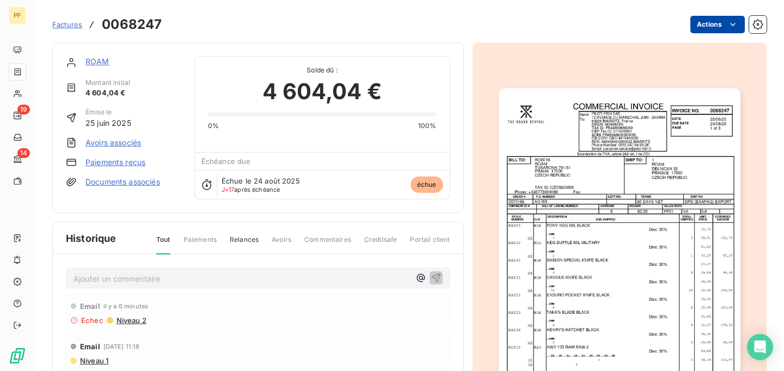
click at [131, 184] on link "Documents associés" at bounding box center [123, 181] width 75 height 11
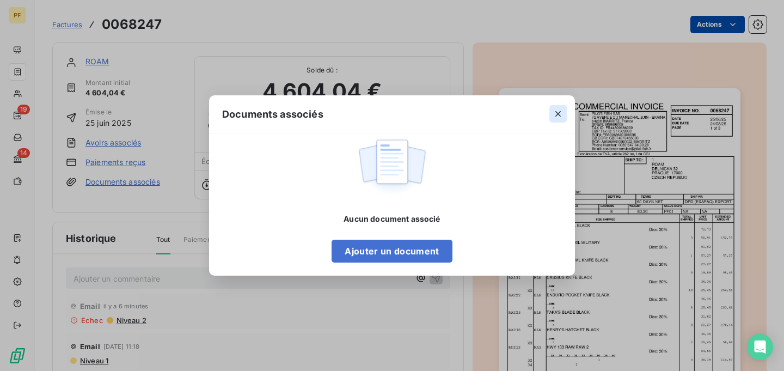
click at [558, 114] on icon "button" at bounding box center [558, 113] width 5 height 5
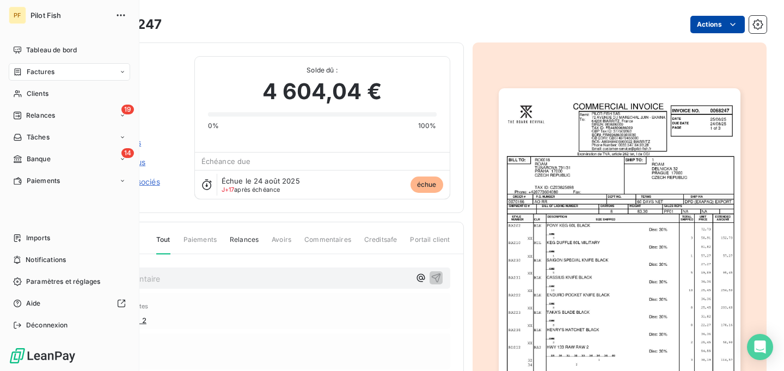
click at [22, 48] on div "Tableau de bord" at bounding box center [69, 49] width 121 height 17
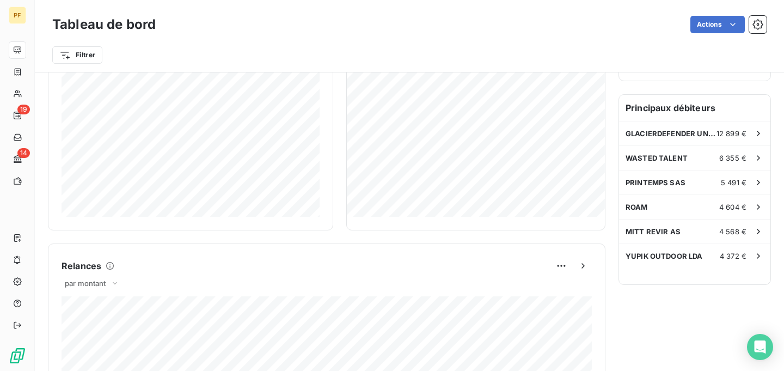
scroll to position [292, 0]
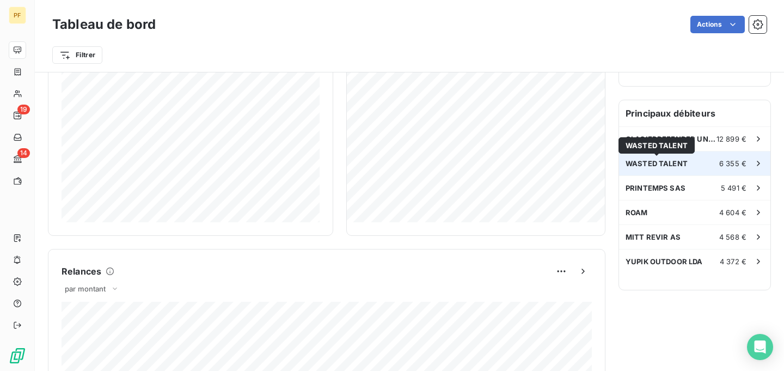
click at [672, 164] on span "WASTED TALENT" at bounding box center [657, 163] width 62 height 9
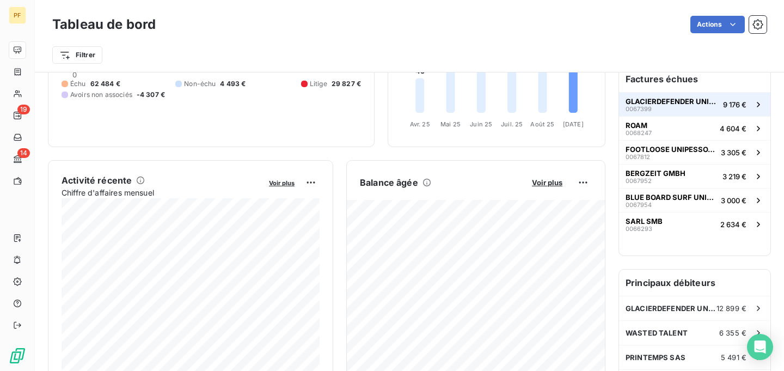
scroll to position [124, 0]
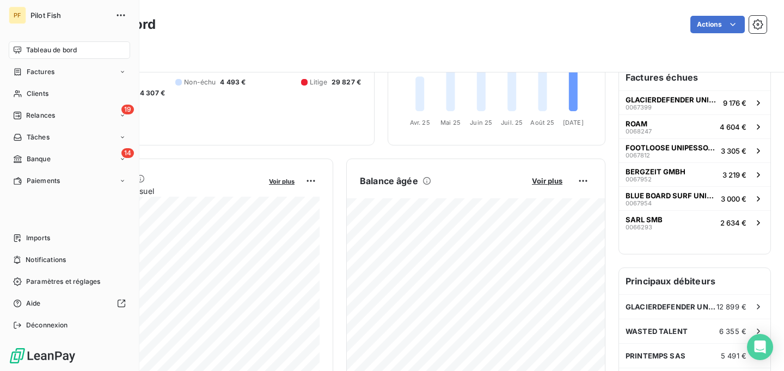
click at [25, 52] on div "Tableau de bord" at bounding box center [69, 49] width 121 height 17
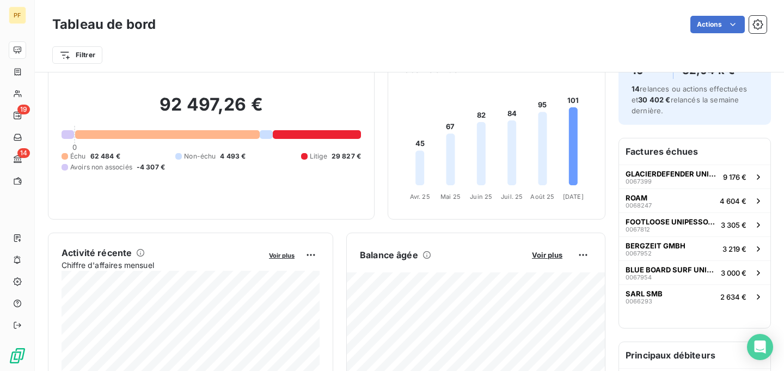
scroll to position [0, 0]
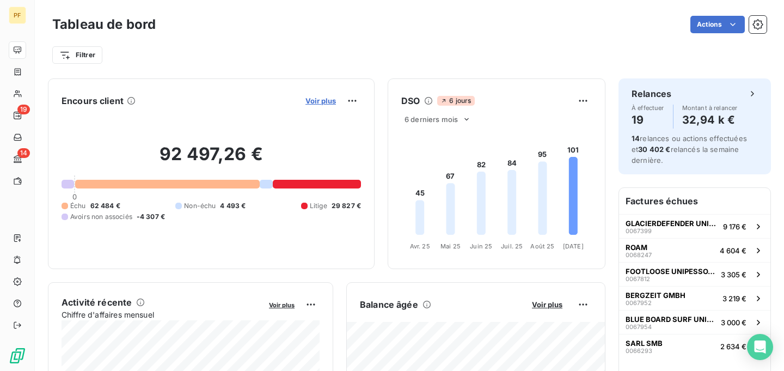
click at [321, 103] on span "Voir plus" at bounding box center [321, 100] width 30 height 9
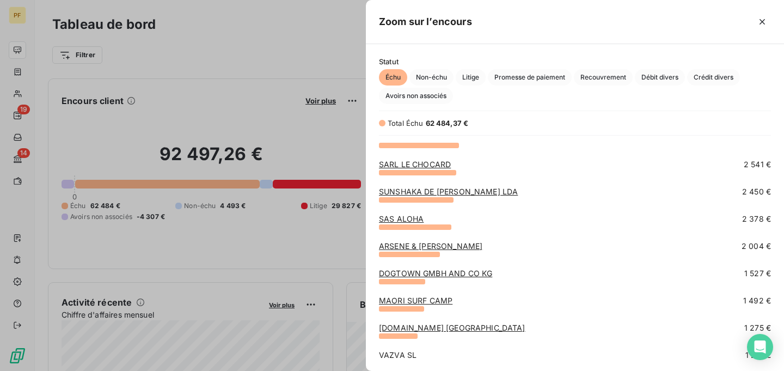
scroll to position [248, 0]
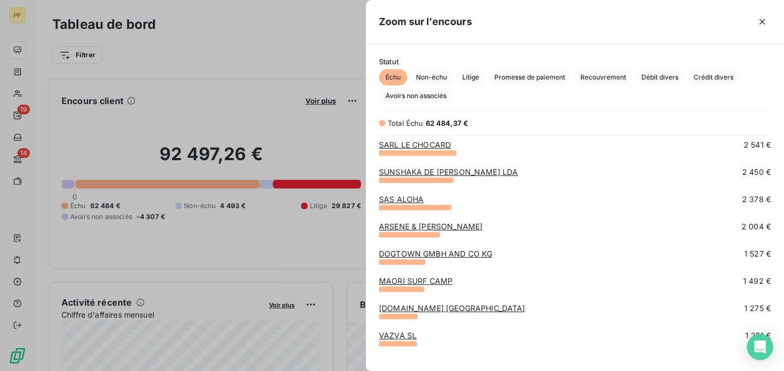
click at [269, 117] on div at bounding box center [392, 185] width 784 height 371
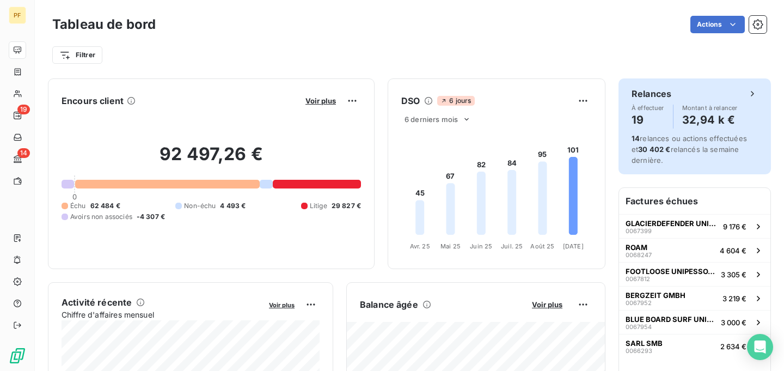
click at [726, 101] on div "Relances À effectuer 19 Montant à relancer 32,94 k €" at bounding box center [695, 107] width 126 height 41
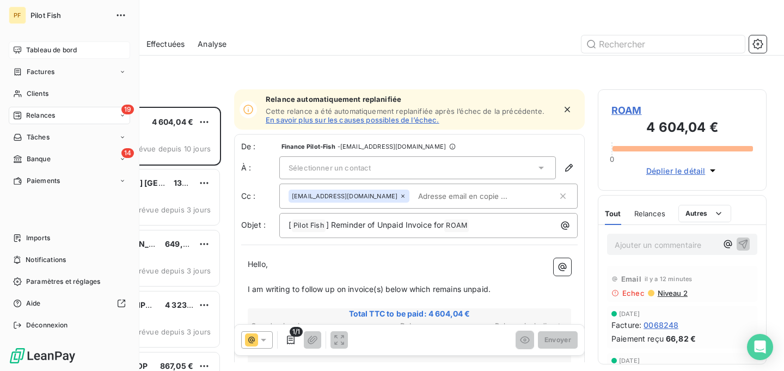
click at [20, 50] on icon at bounding box center [17, 50] width 9 height 9
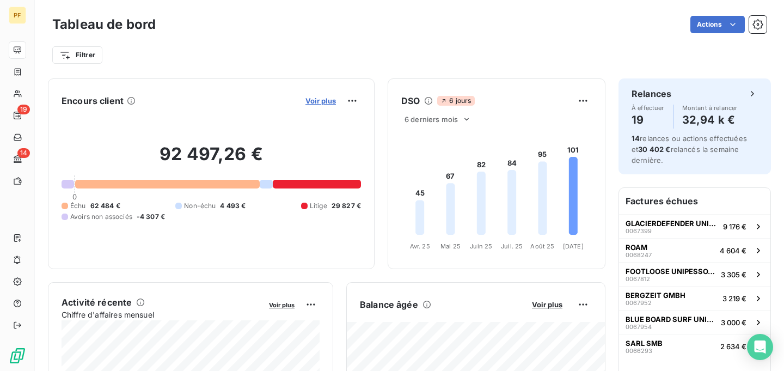
click at [320, 100] on span "Voir plus" at bounding box center [321, 100] width 30 height 9
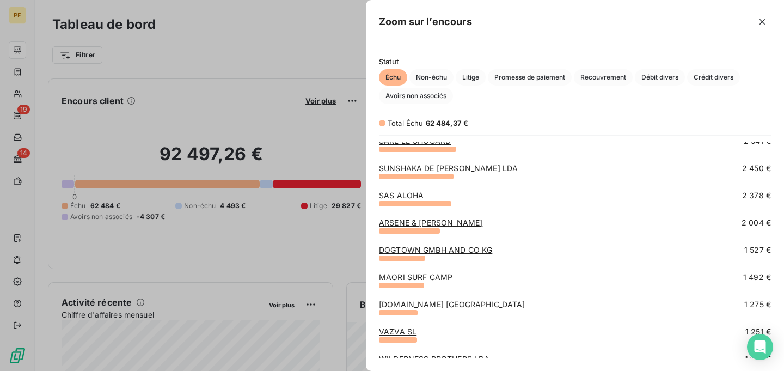
scroll to position [254, 0]
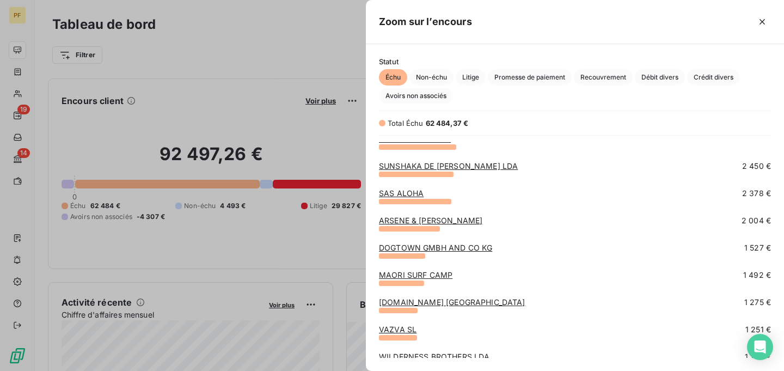
click at [436, 221] on link "ARSENE & [PERSON_NAME]" at bounding box center [430, 220] width 103 height 9
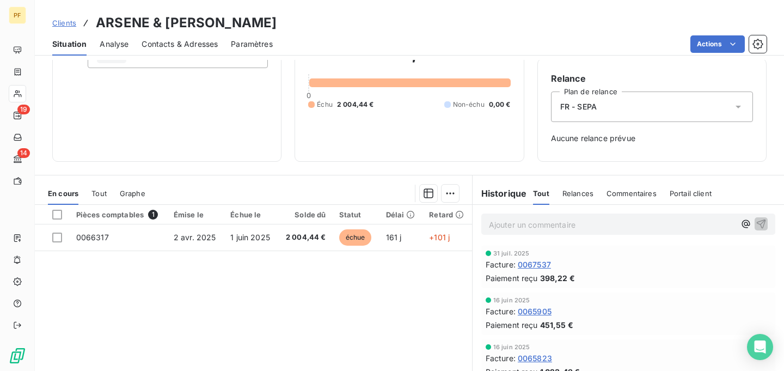
scroll to position [91, 0]
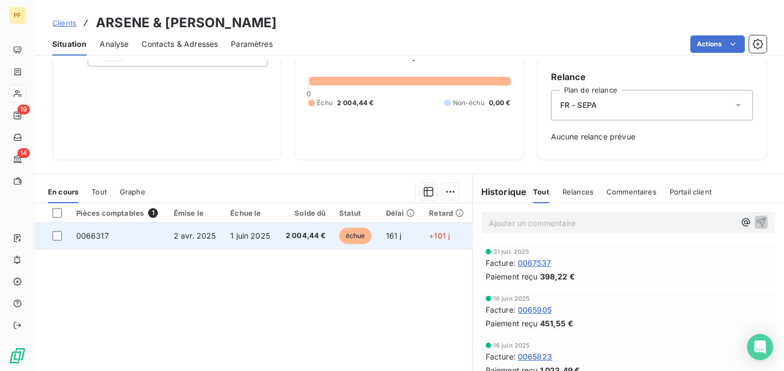
click at [408, 242] on td "161 j" at bounding box center [402, 236] width 44 height 26
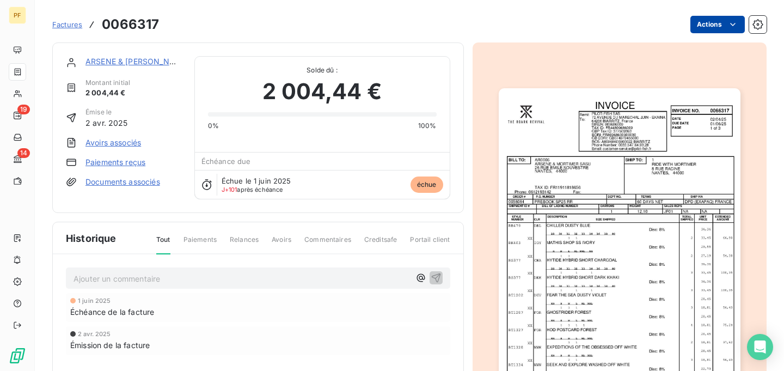
click at [709, 28] on html "PF 19 14 Factures 0066317 Actions ARSENE & MORTIMER SASU Montant initial 2 004,…" at bounding box center [392, 185] width 784 height 371
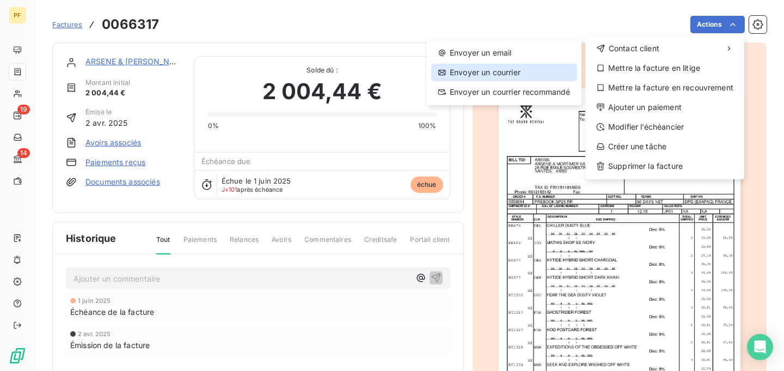
click at [517, 72] on div "Envoyer un courrier" at bounding box center [504, 72] width 146 height 17
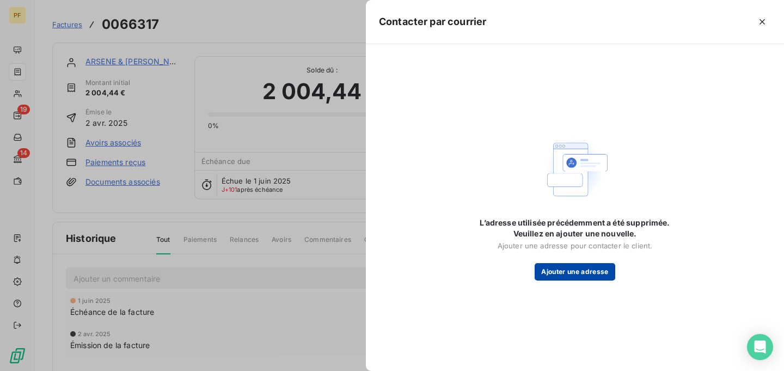
click at [580, 271] on button "Ajouter une adresse" at bounding box center [575, 271] width 80 height 17
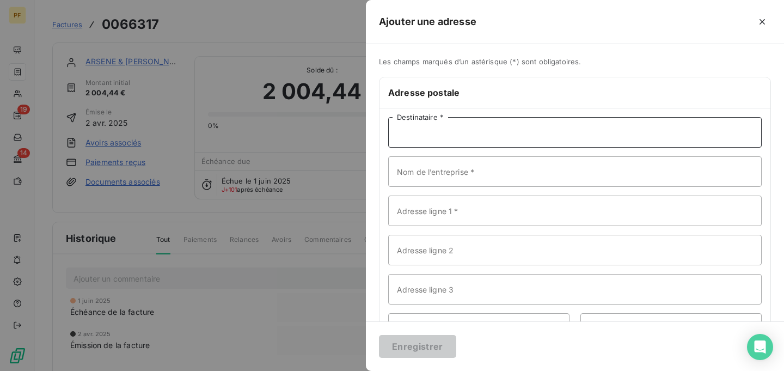
click at [444, 134] on input "Destinataire *" at bounding box center [575, 132] width 374 height 30
click at [286, 234] on div at bounding box center [392, 185] width 784 height 371
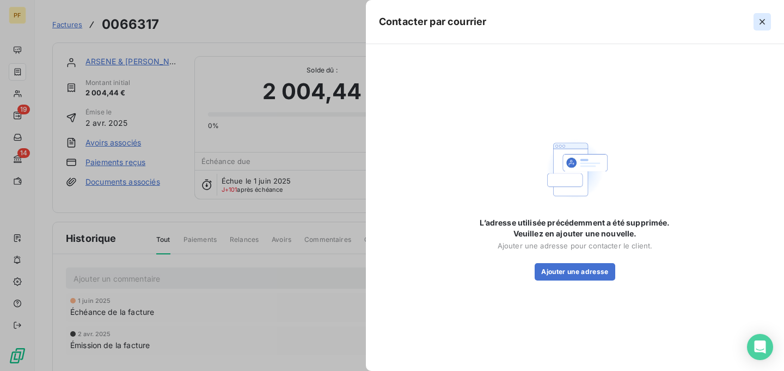
click at [765, 19] on icon "button" at bounding box center [762, 21] width 11 height 11
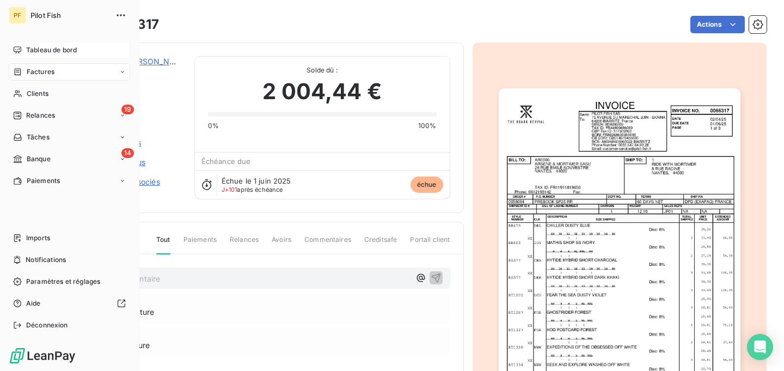
click at [26, 48] on span "Tableau de bord" at bounding box center [51, 50] width 51 height 10
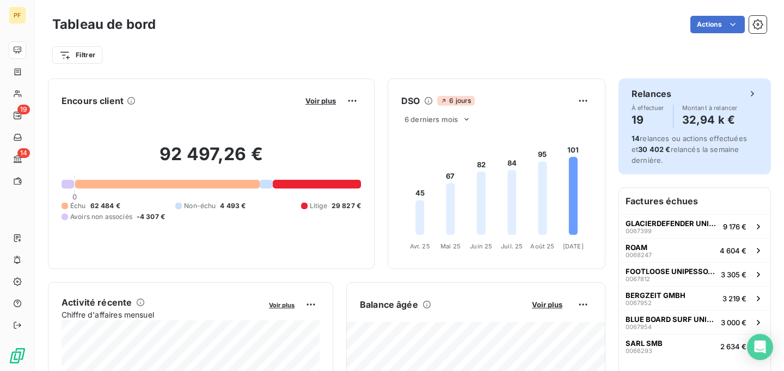
click at [696, 115] on h4 "32,94 k €" at bounding box center [710, 119] width 56 height 17
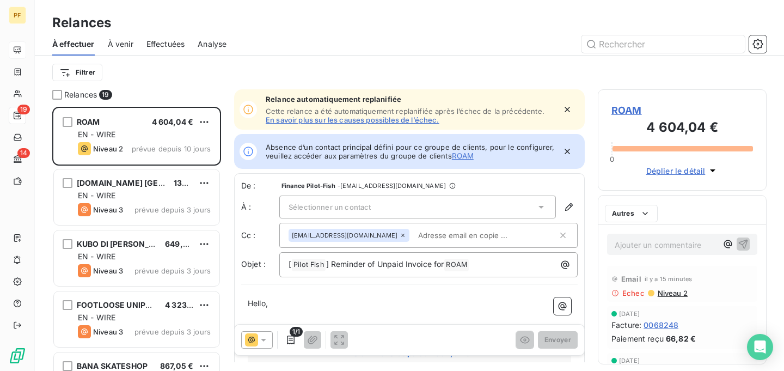
scroll to position [264, 169]
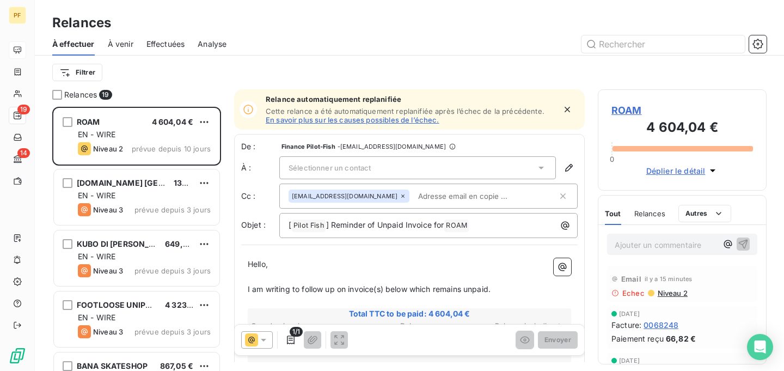
click at [125, 41] on span "À venir" at bounding box center [121, 44] width 26 height 11
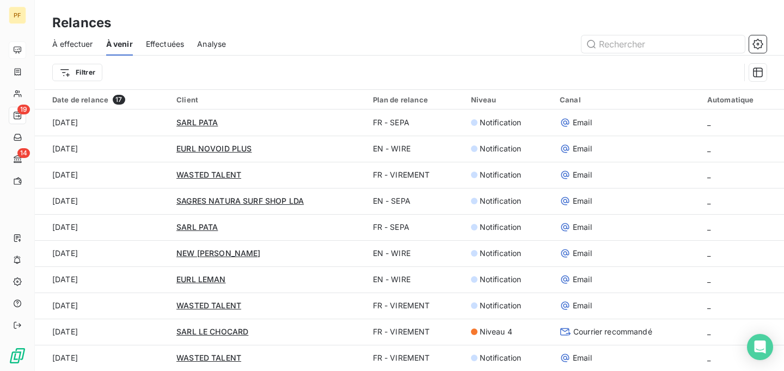
click at [168, 46] on span "Effectuées" at bounding box center [165, 44] width 39 height 11
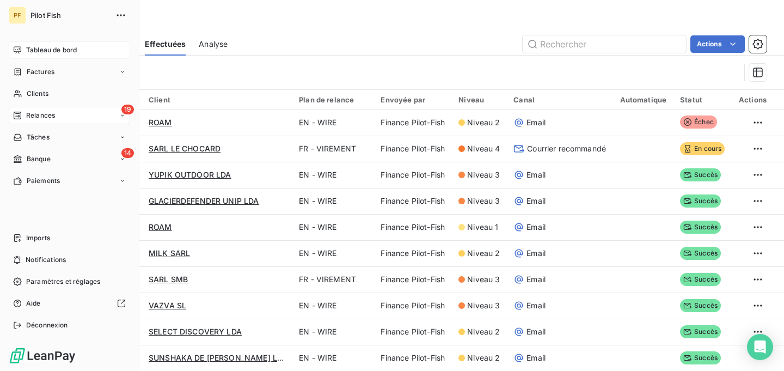
click at [19, 50] on icon at bounding box center [18, 49] width 8 height 7
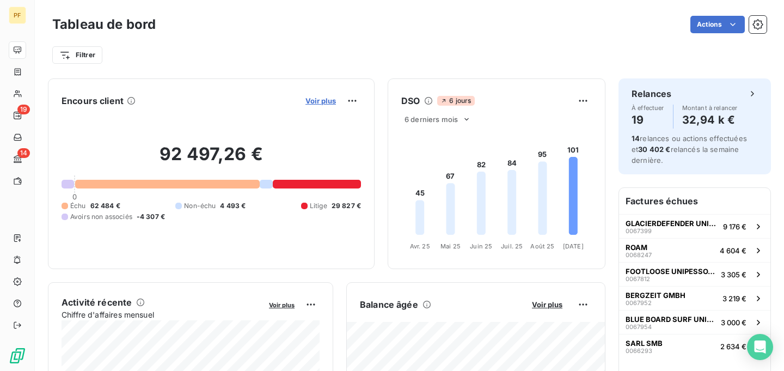
click at [324, 103] on span "Voir plus" at bounding box center [321, 100] width 30 height 9
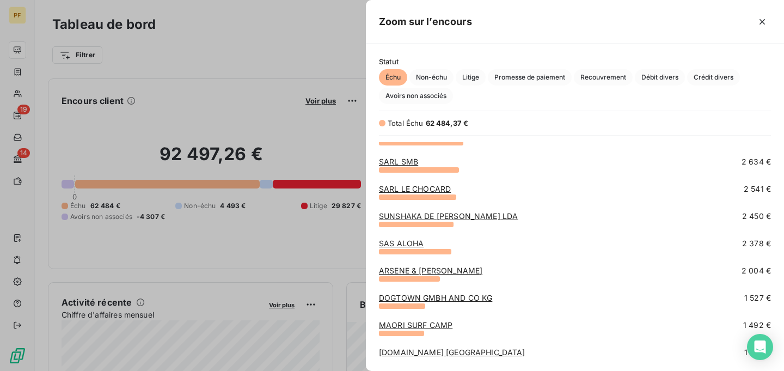
scroll to position [203, 0]
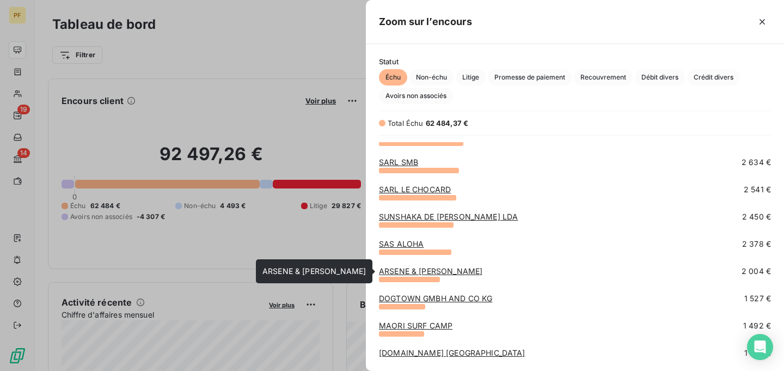
click at [471, 269] on link "ARSENE & [PERSON_NAME]" at bounding box center [430, 270] width 103 height 9
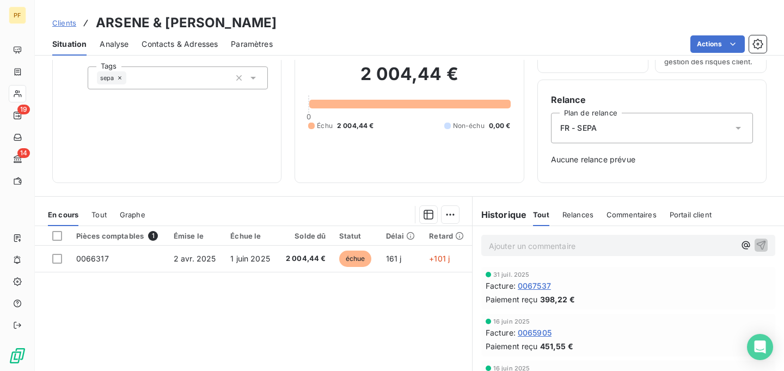
scroll to position [70, 0]
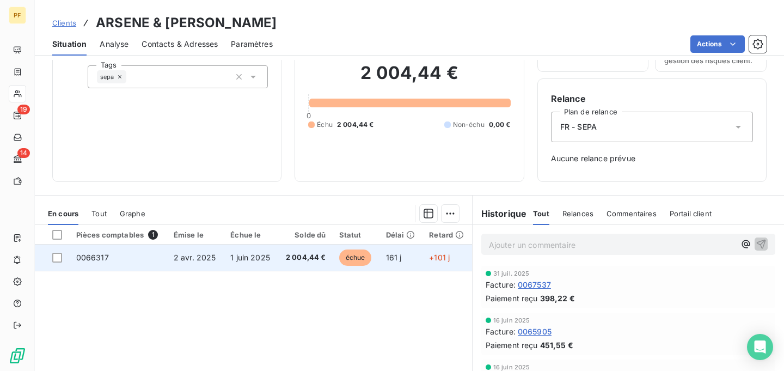
click at [254, 253] on span "1 juin 2025" at bounding box center [250, 257] width 40 height 9
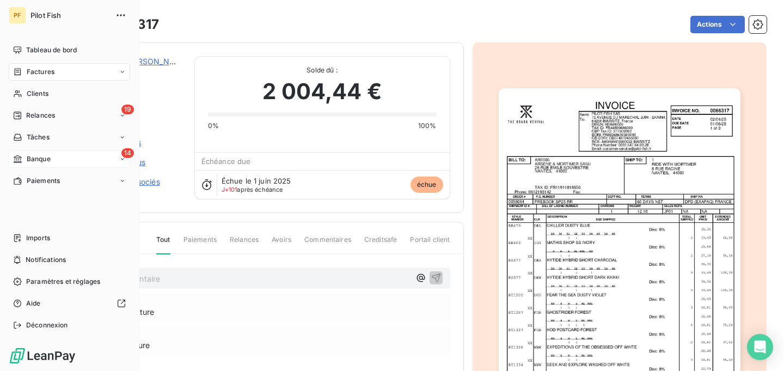
click at [26, 157] on div "Banque" at bounding box center [32, 159] width 38 height 10
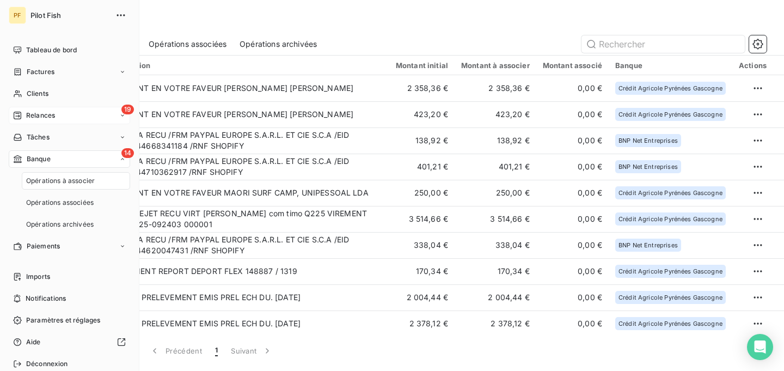
click at [84, 112] on div "19 Relances" at bounding box center [69, 115] width 121 height 17
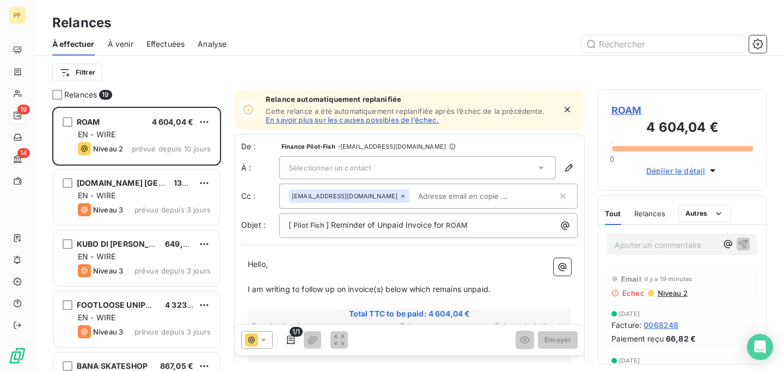
click at [327, 167] on span "Sélectionner un contact" at bounding box center [330, 167] width 82 height 9
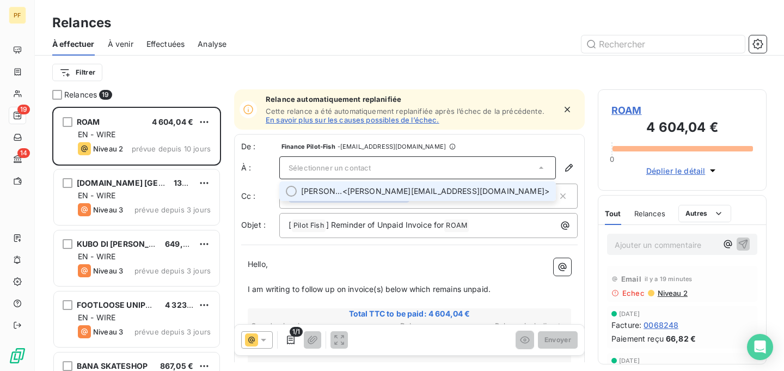
click at [294, 190] on div at bounding box center [291, 191] width 11 height 11
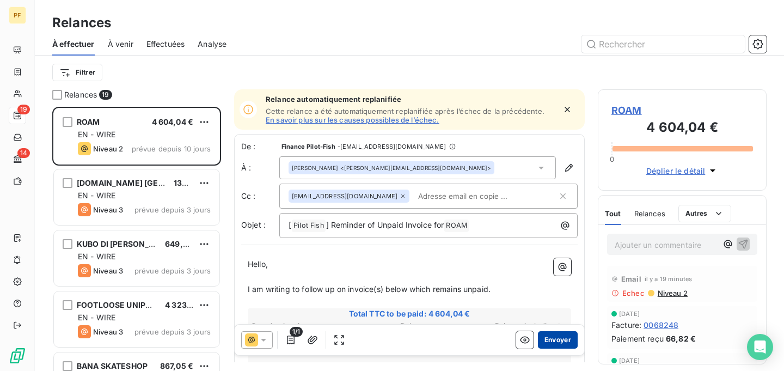
click at [567, 341] on button "Envoyer" at bounding box center [558, 339] width 40 height 17
